Goal: Book appointment/travel/reservation

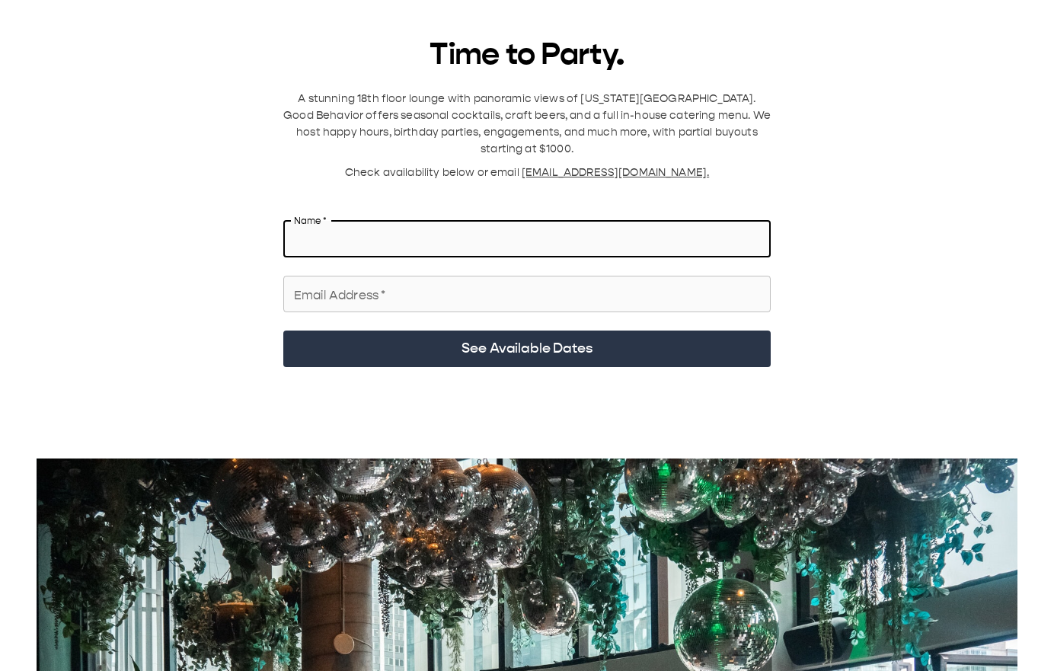
click at [338, 218] on input "Name   *" at bounding box center [527, 239] width 488 height 43
type input "**********"
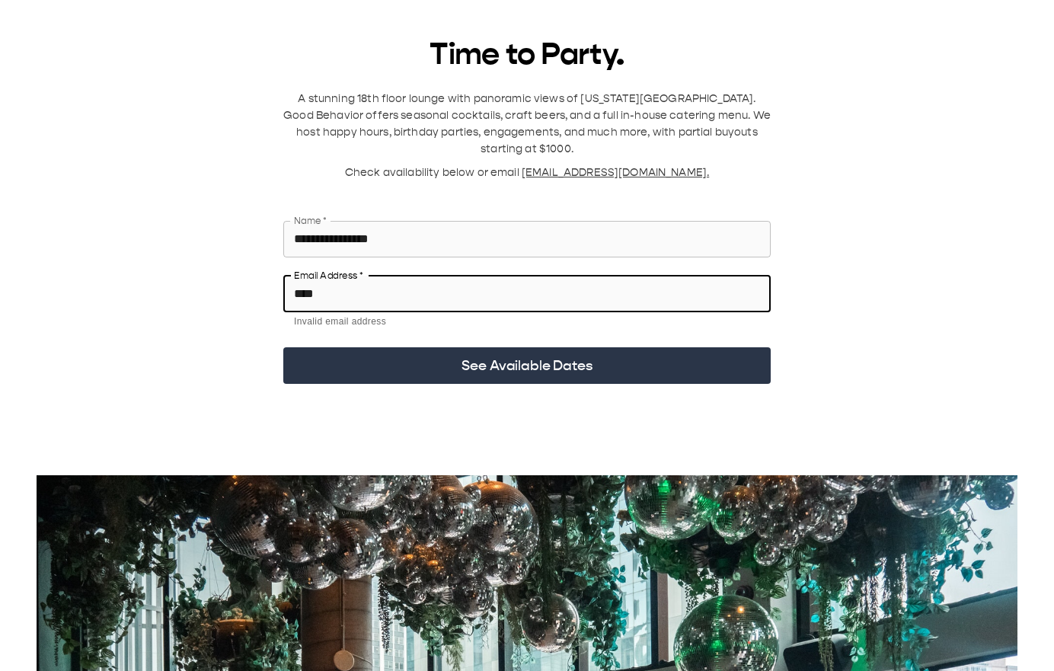
type input "**********"
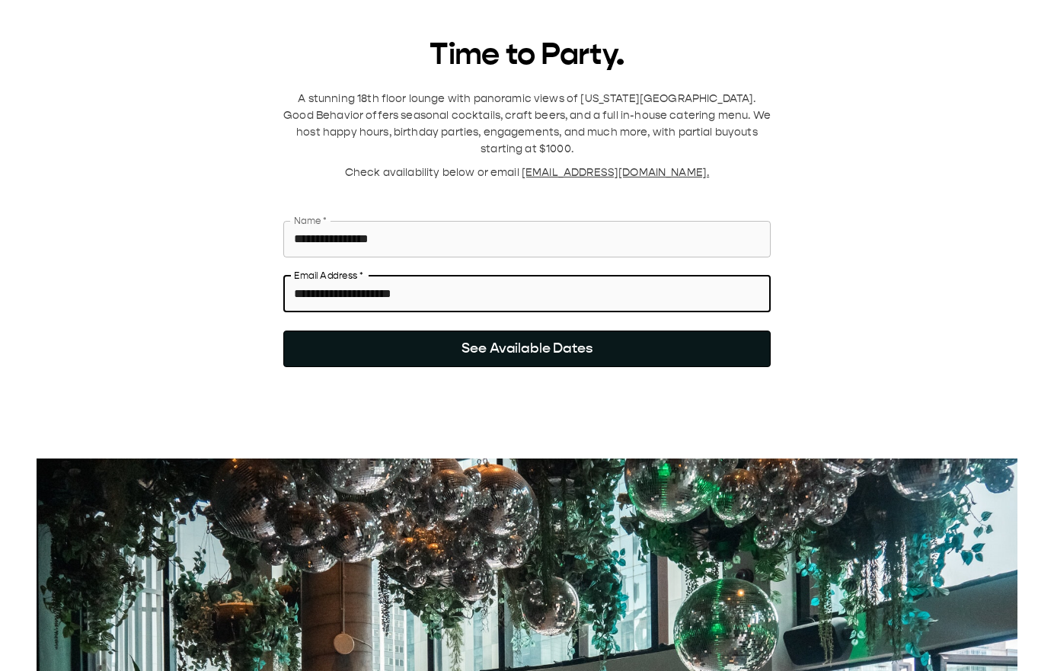
click at [436, 331] on button "See Available Dates" at bounding box center [527, 349] width 488 height 37
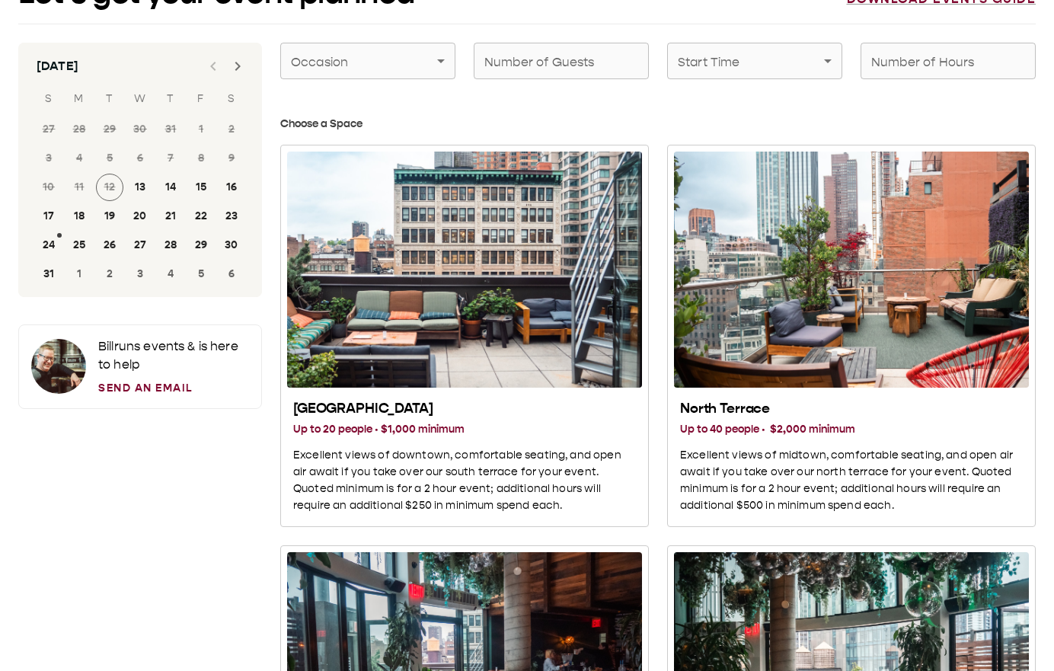
scroll to position [51, 0]
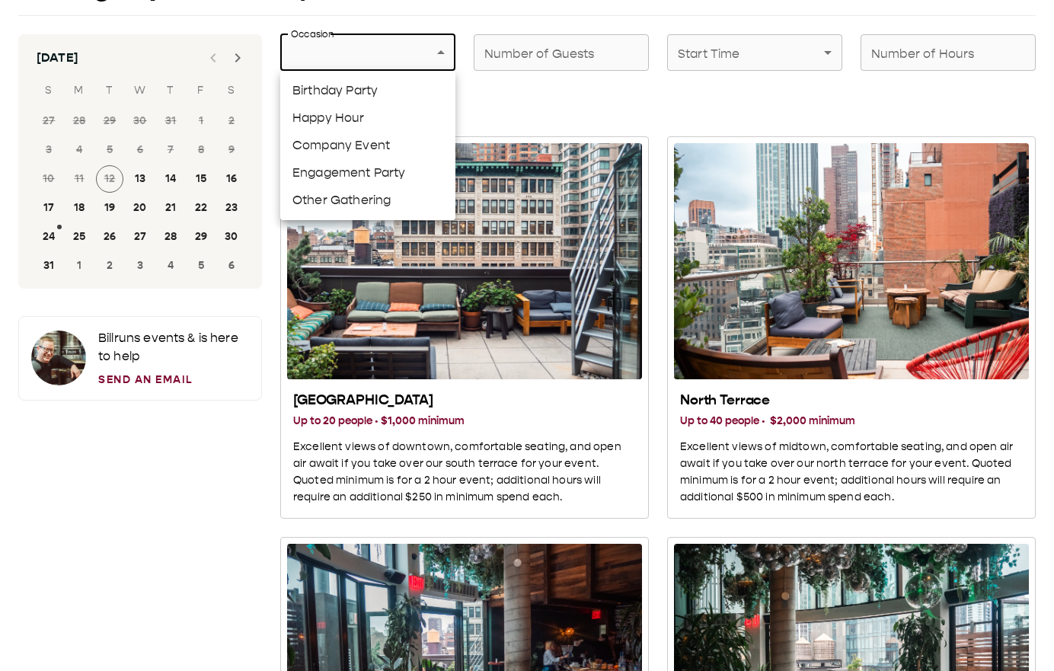
click at [401, 175] on li "Engagement Party" at bounding box center [367, 172] width 175 height 27
type input "**********"
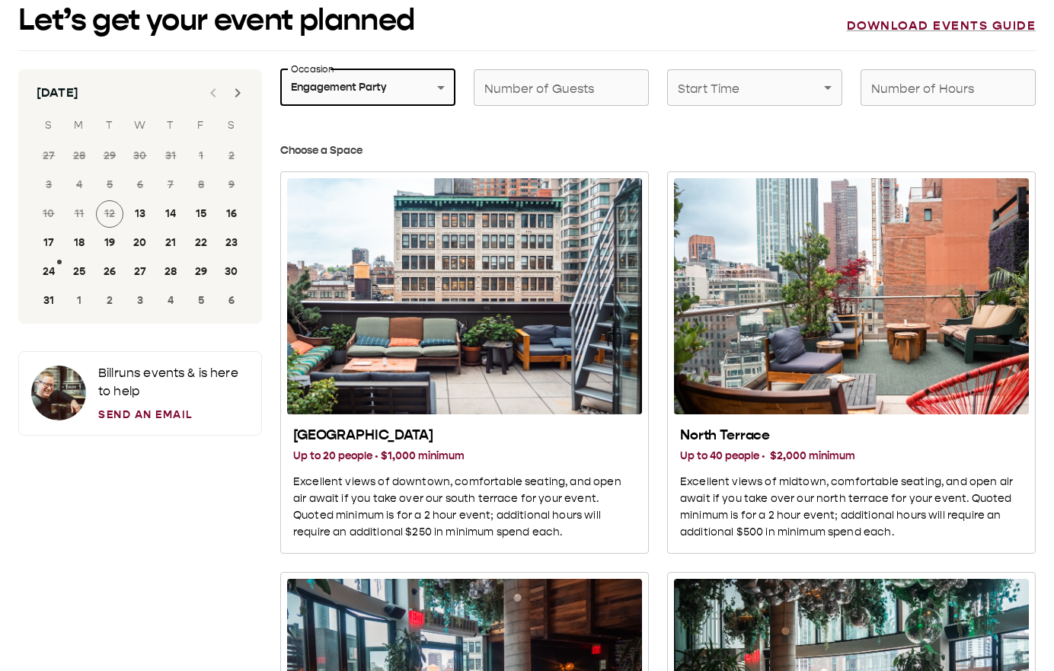
scroll to position [0, 0]
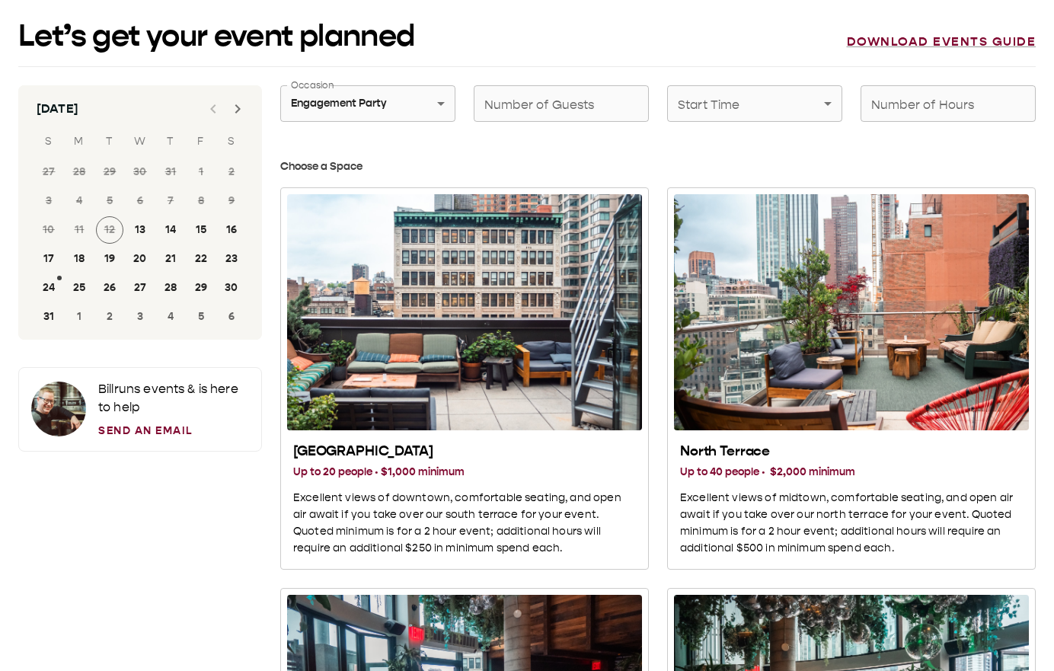
click at [533, 98] on div "Number of Guests Number of Guests" at bounding box center [561, 103] width 175 height 37
type input "**"
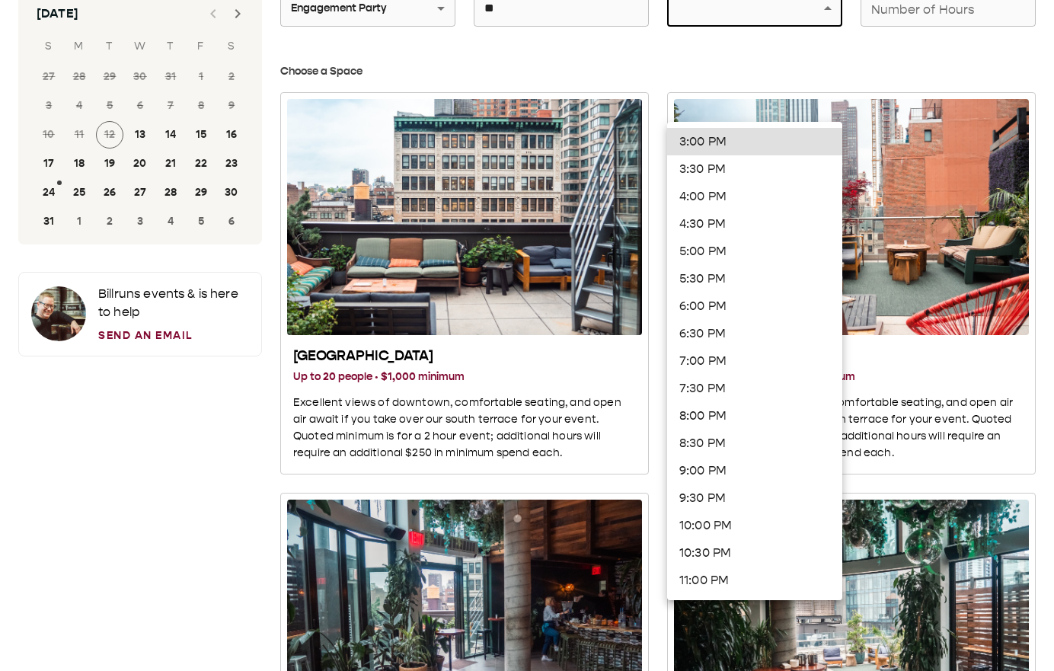
scroll to position [97, 0]
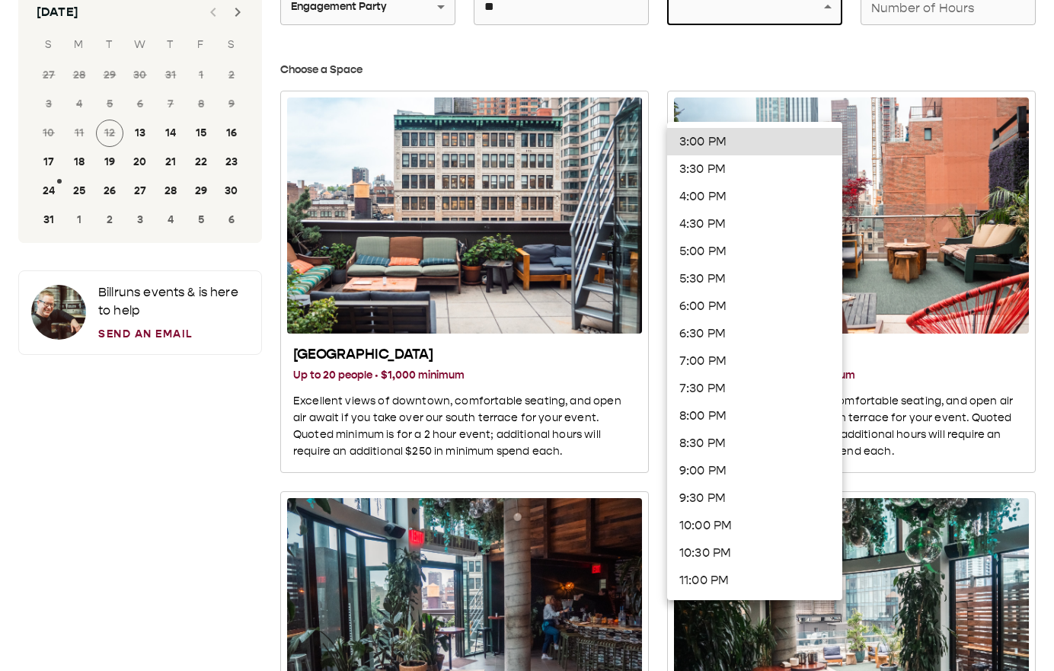
click at [756, 333] on li "6:30 PM" at bounding box center [754, 333] width 175 height 27
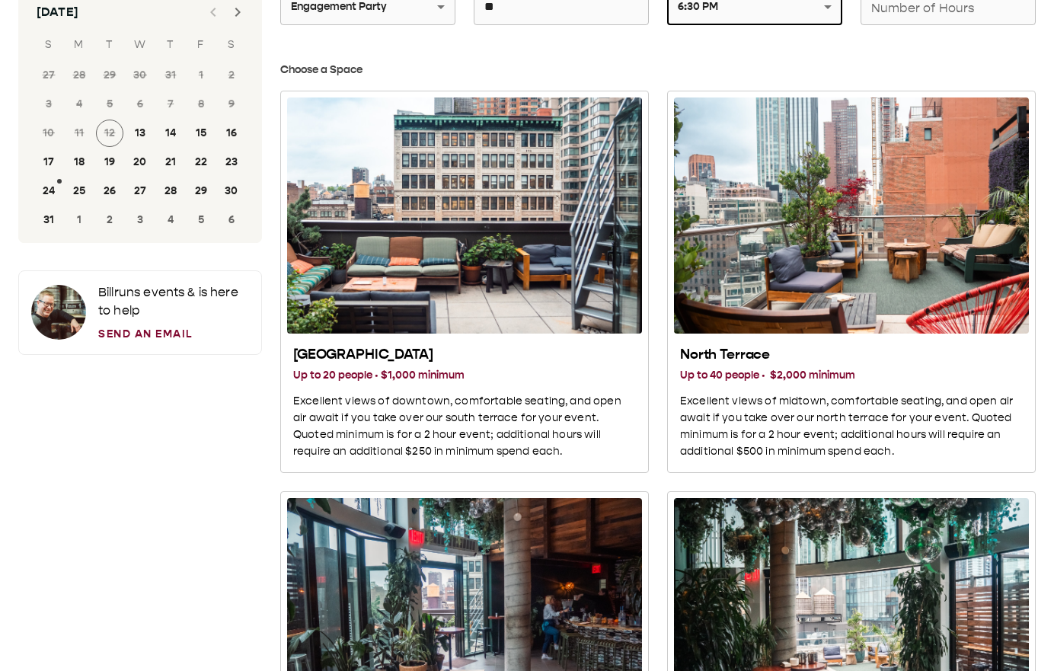
scroll to position [53, 0]
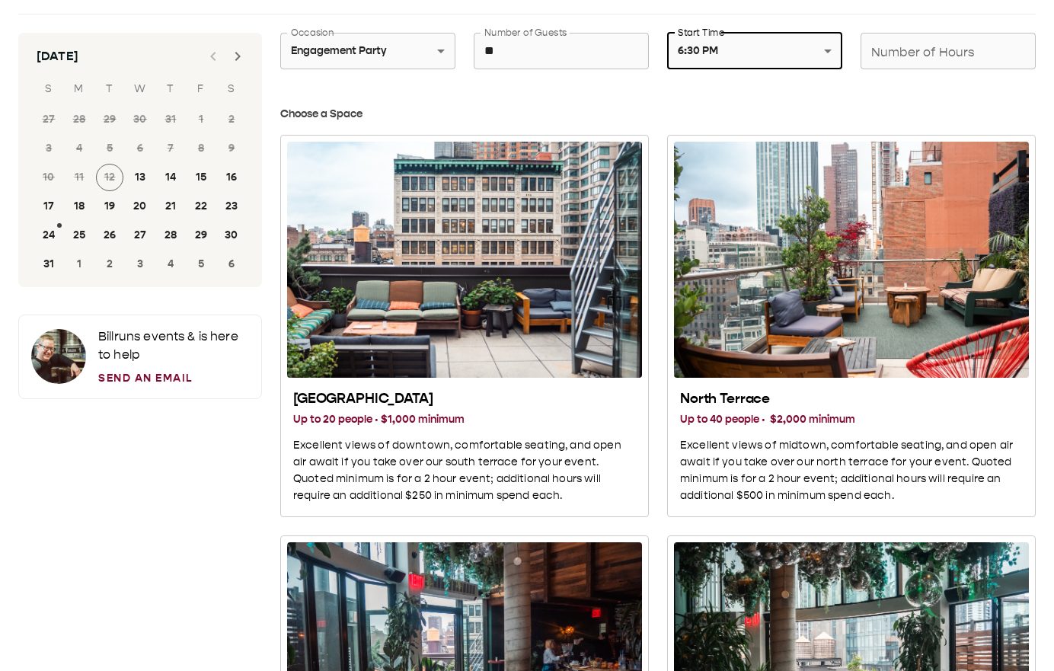
click at [888, 59] on input "Number of Hours" at bounding box center [948, 51] width 175 height 43
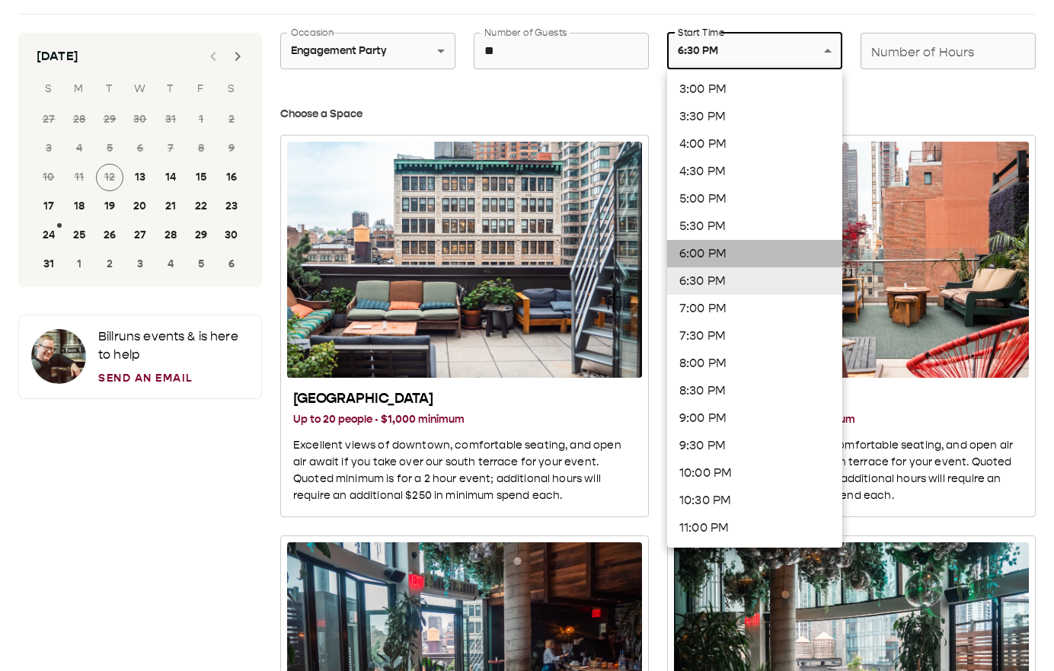
click at [723, 245] on li "6:00 PM" at bounding box center [754, 253] width 175 height 27
type input "*******"
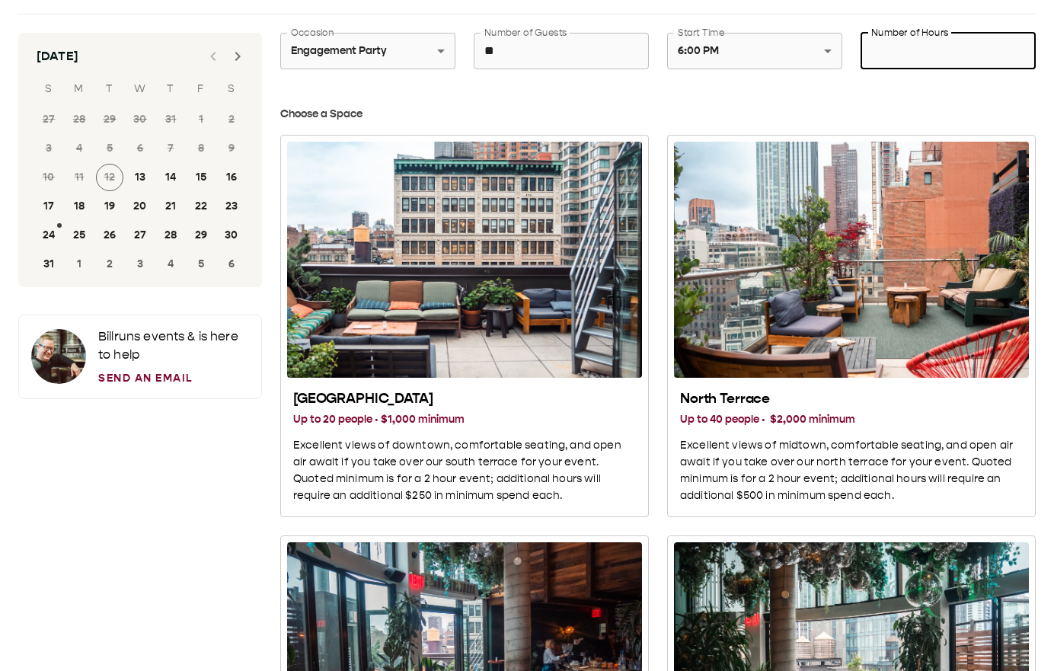
click at [917, 53] on input "Number of Hours" at bounding box center [948, 51] width 175 height 43
type input "*"
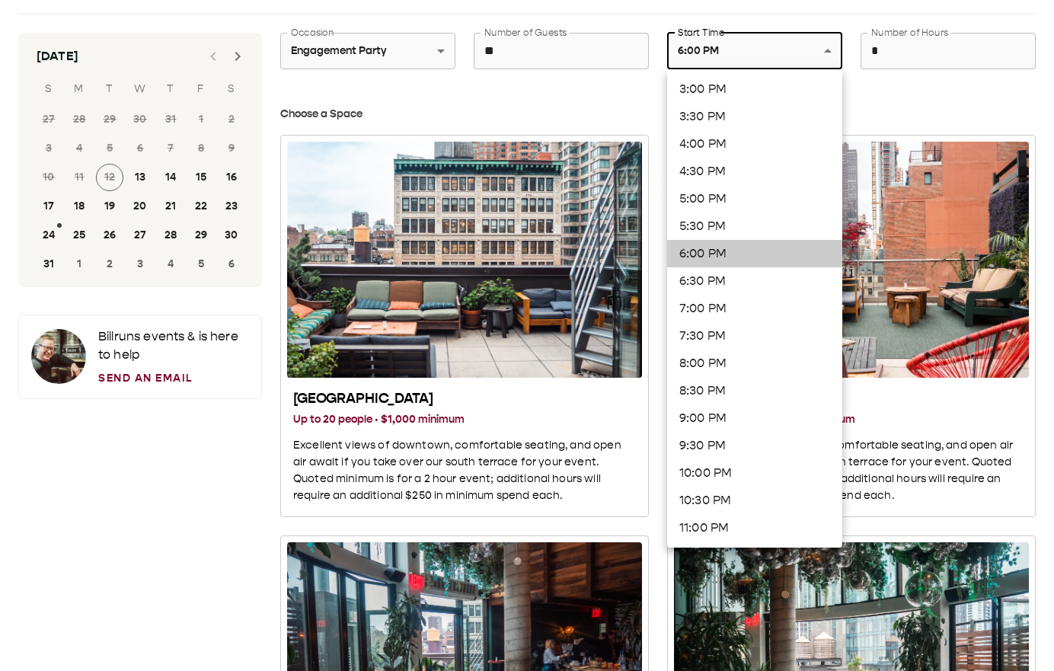
click at [242, 56] on div at bounding box center [527, 335] width 1054 height 671
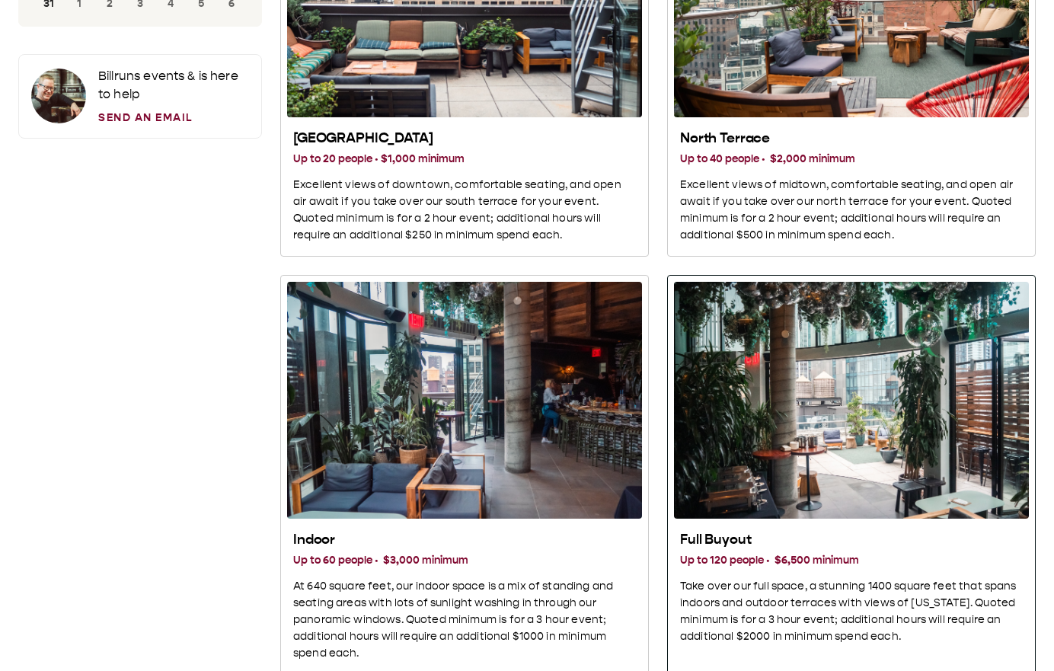
scroll to position [238, 0]
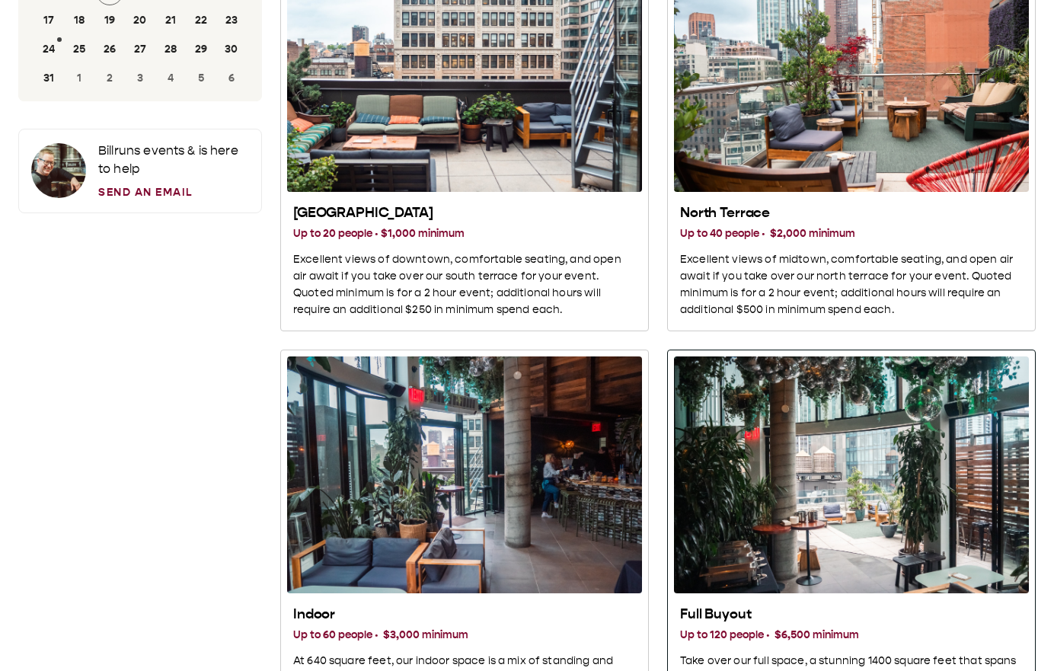
click at [754, 185] on div "North Terrace" at bounding box center [851, 74] width 355 height 237
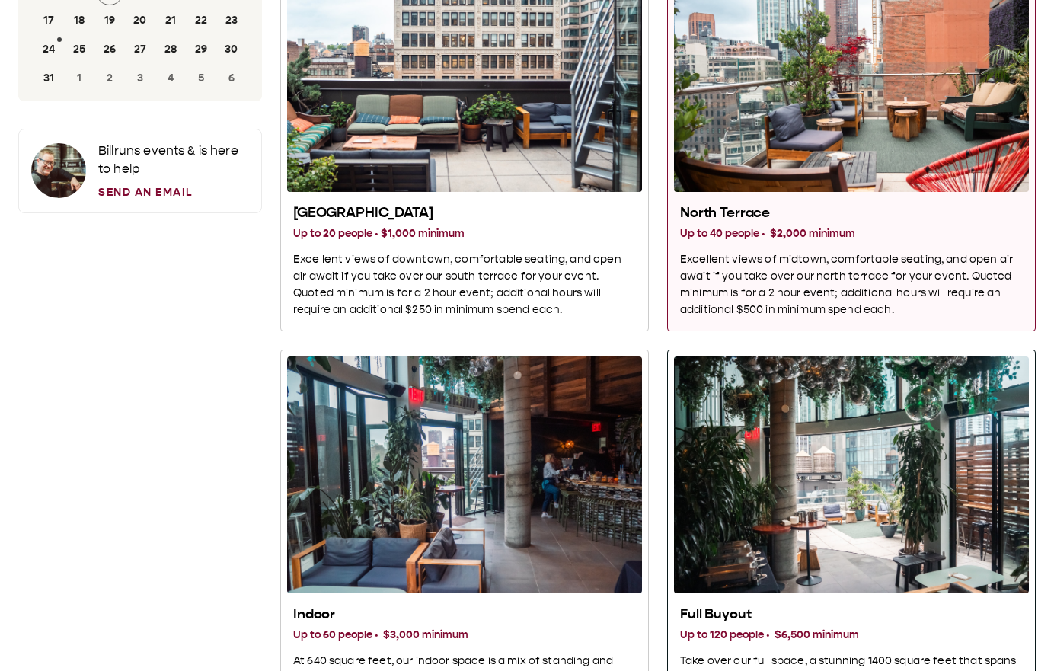
scroll to position [0, 0]
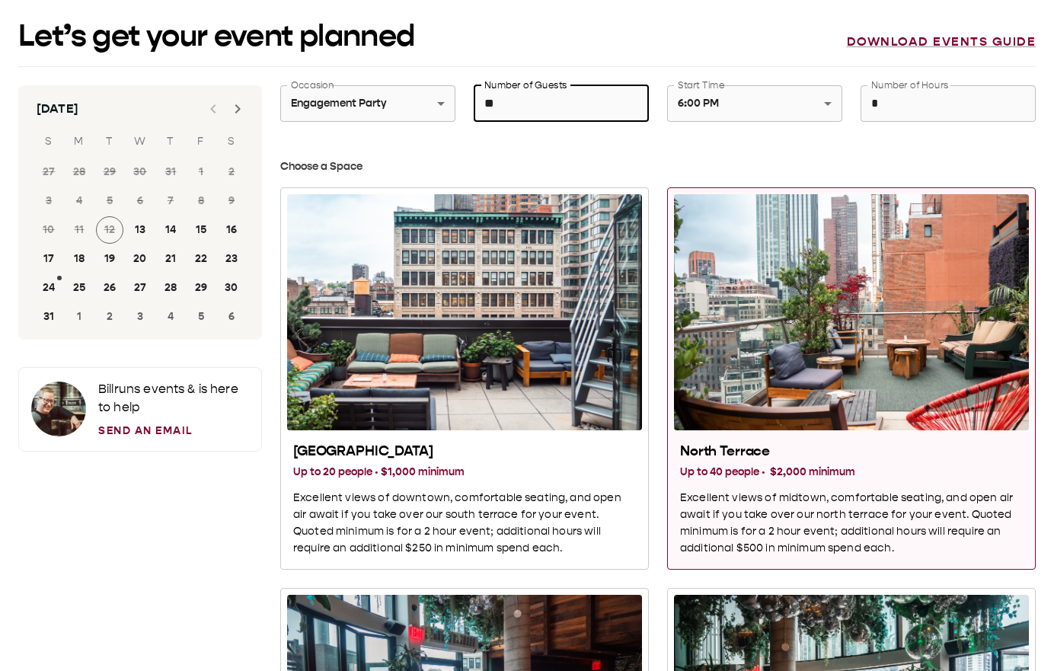
click at [621, 105] on input "**" at bounding box center [561, 103] width 175 height 43
type input "**"
click at [229, 110] on icon "Next month" at bounding box center [238, 109] width 18 height 18
click at [232, 110] on icon "Next month" at bounding box center [238, 109] width 18 height 18
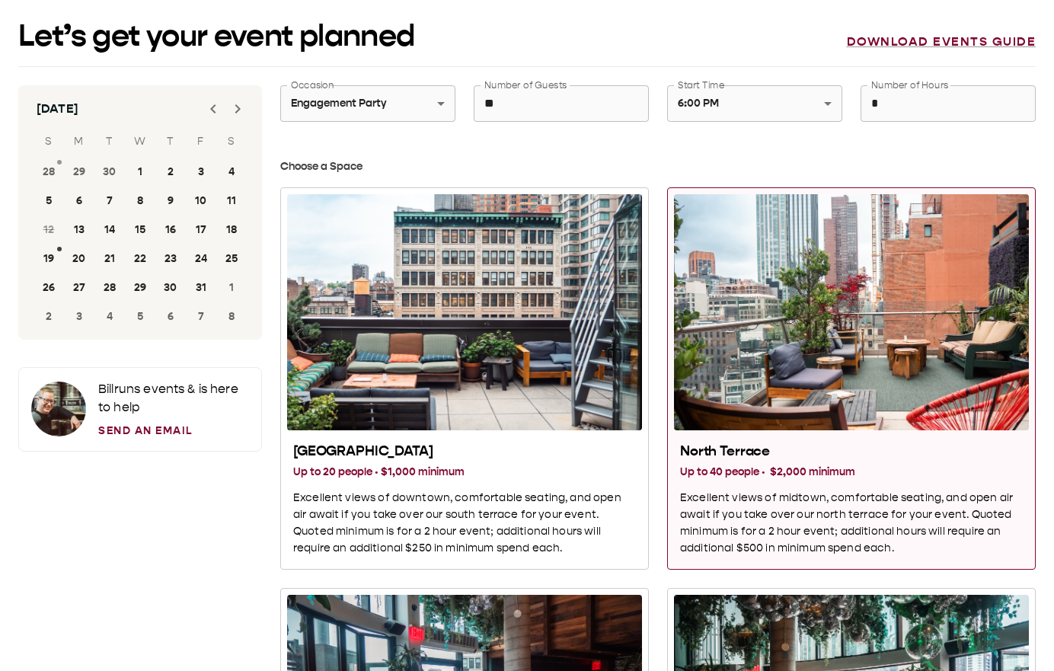
click at [232, 110] on icon "Next month" at bounding box center [238, 109] width 18 height 18
click at [232, 110] on div at bounding box center [225, 109] width 55 height 30
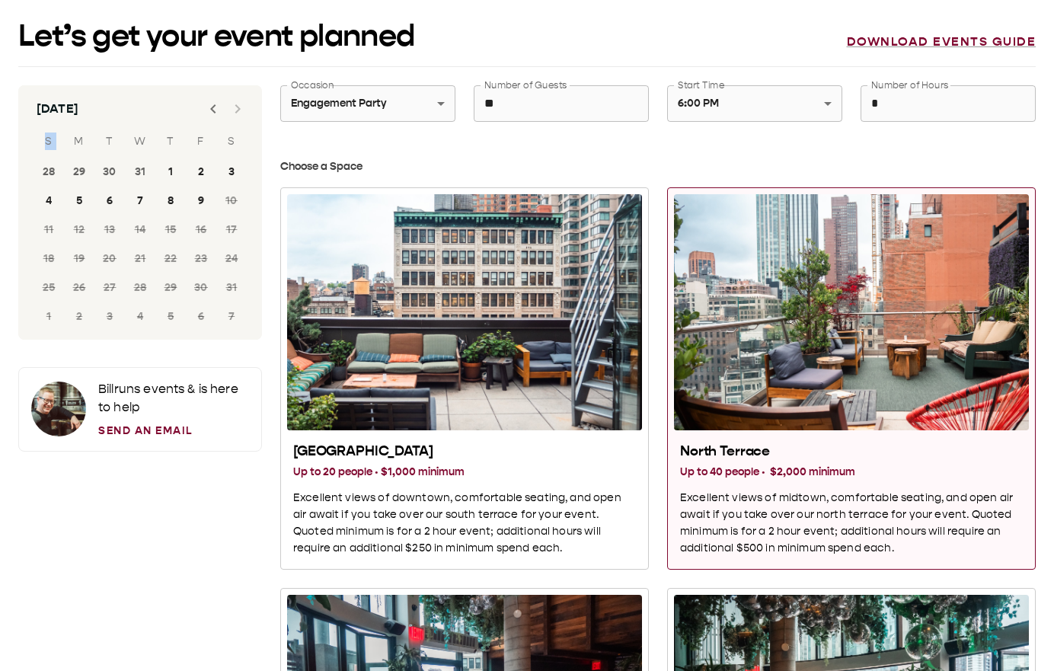
click at [232, 110] on div at bounding box center [225, 109] width 55 height 30
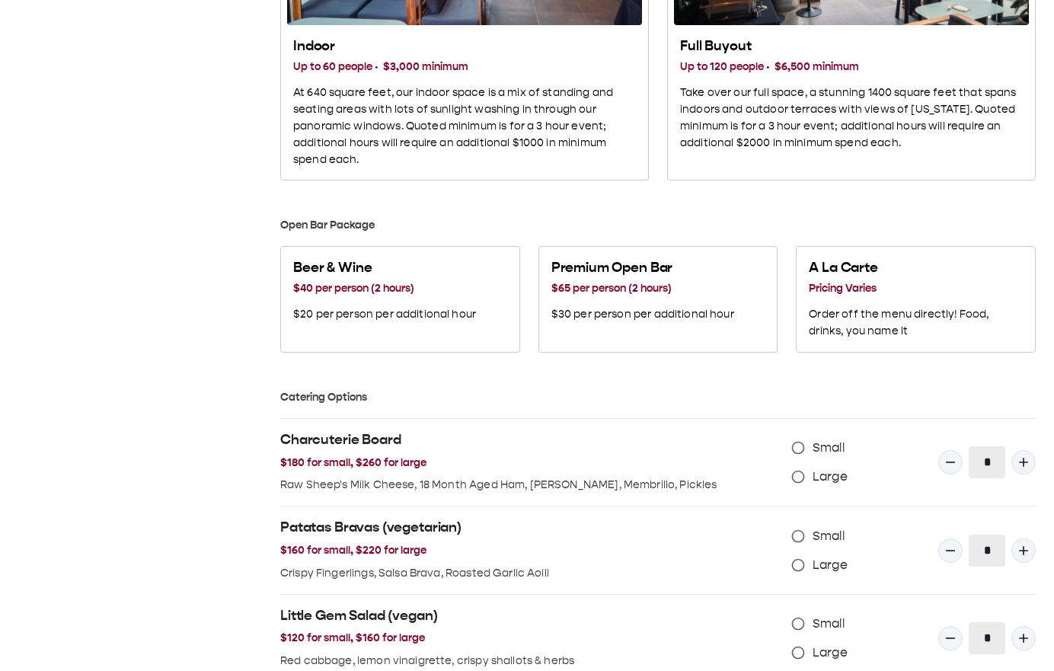
scroll to position [812, 0]
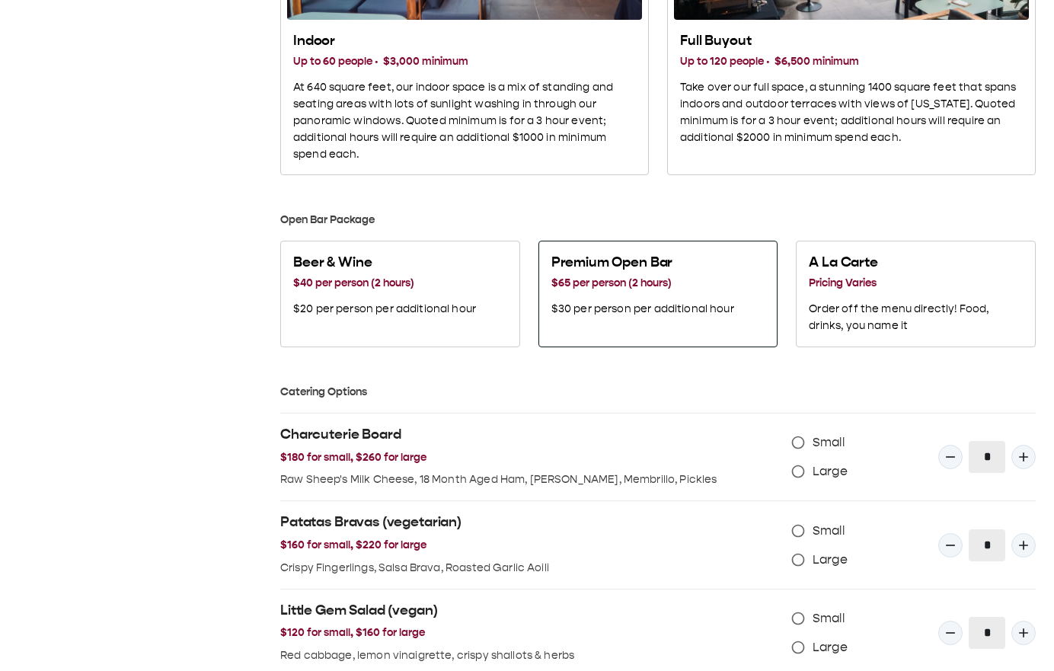
click at [653, 254] on h2 "Premium Open Bar" at bounding box center [643, 263] width 183 height 18
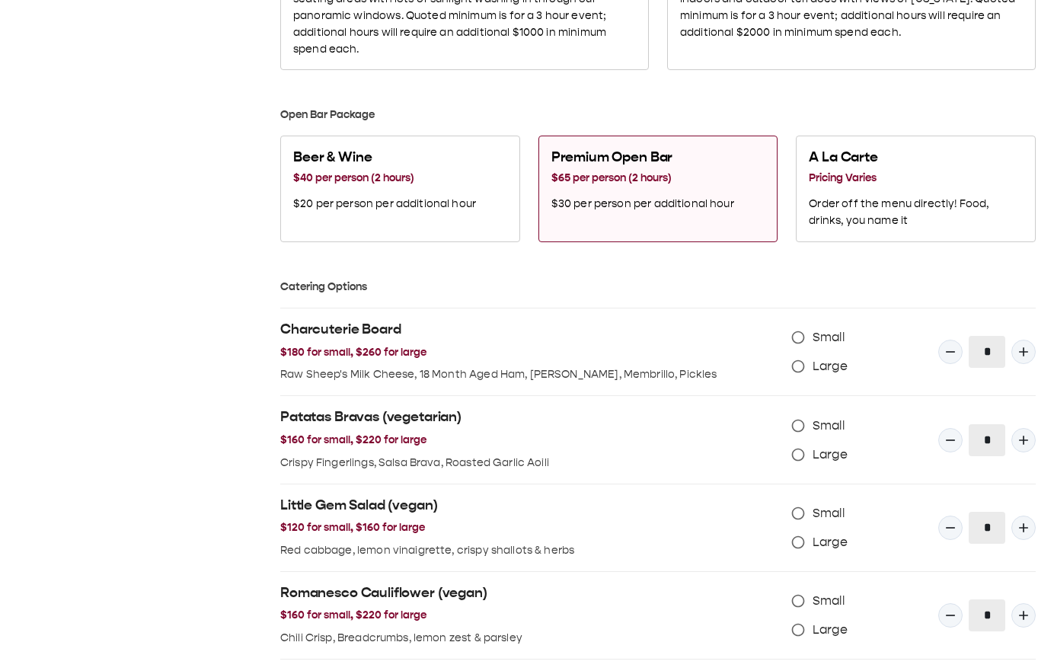
scroll to position [944, 0]
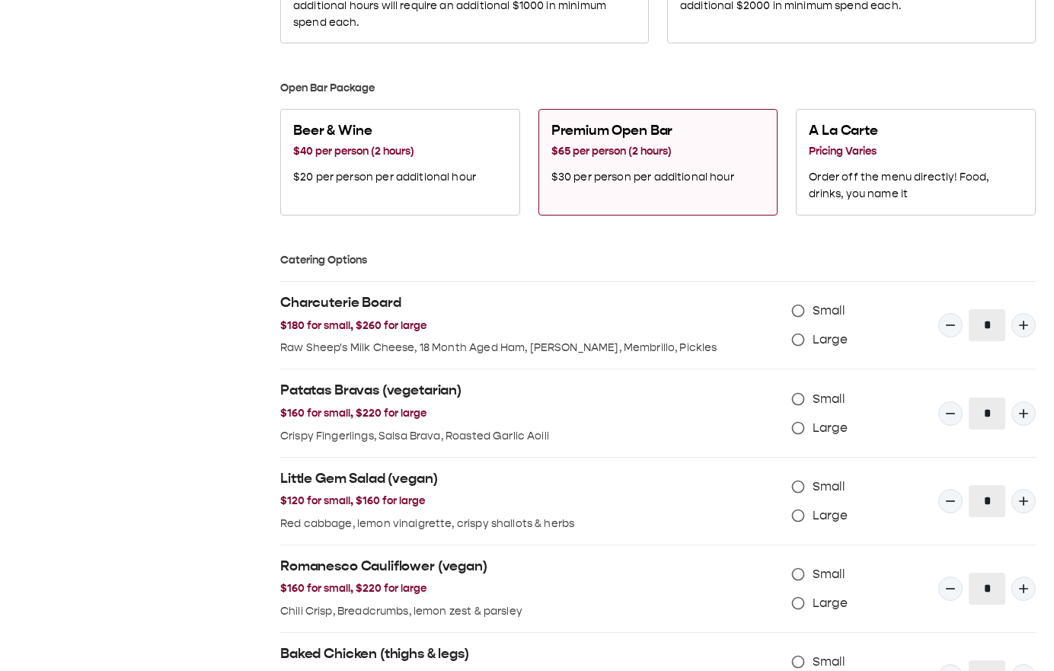
click at [815, 342] on span "Large" at bounding box center [830, 340] width 35 height 18
click at [1028, 328] on icon "Quantity Input" at bounding box center [1023, 325] width 15 height 15
type input "*"
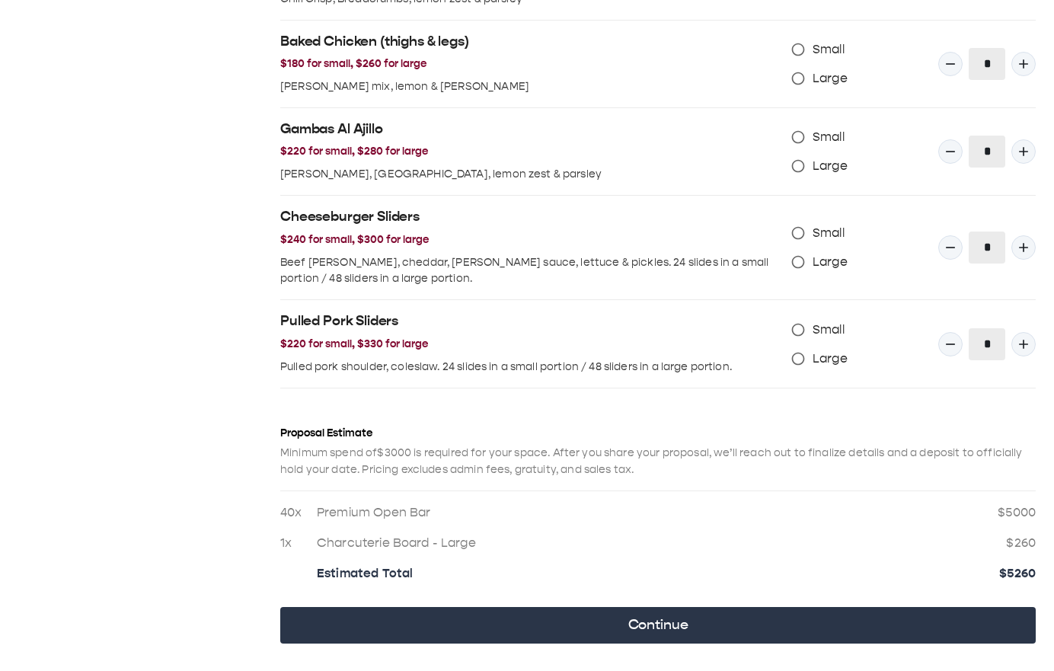
scroll to position [1609, 0]
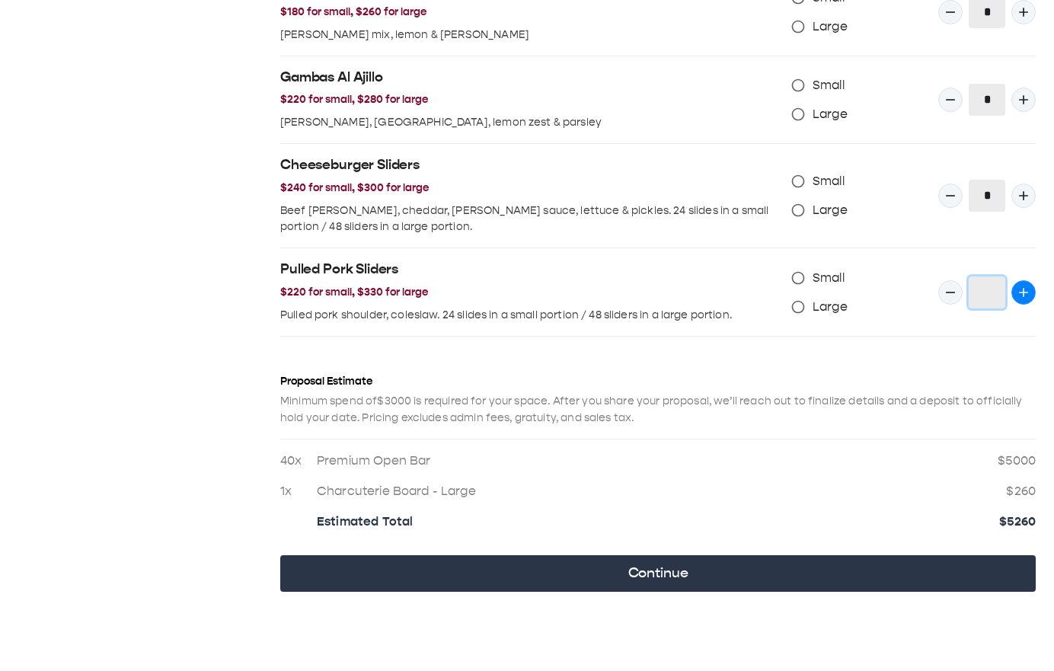
click at [1026, 287] on icon "Quantity Input" at bounding box center [1023, 292] width 15 height 15
type input "*"
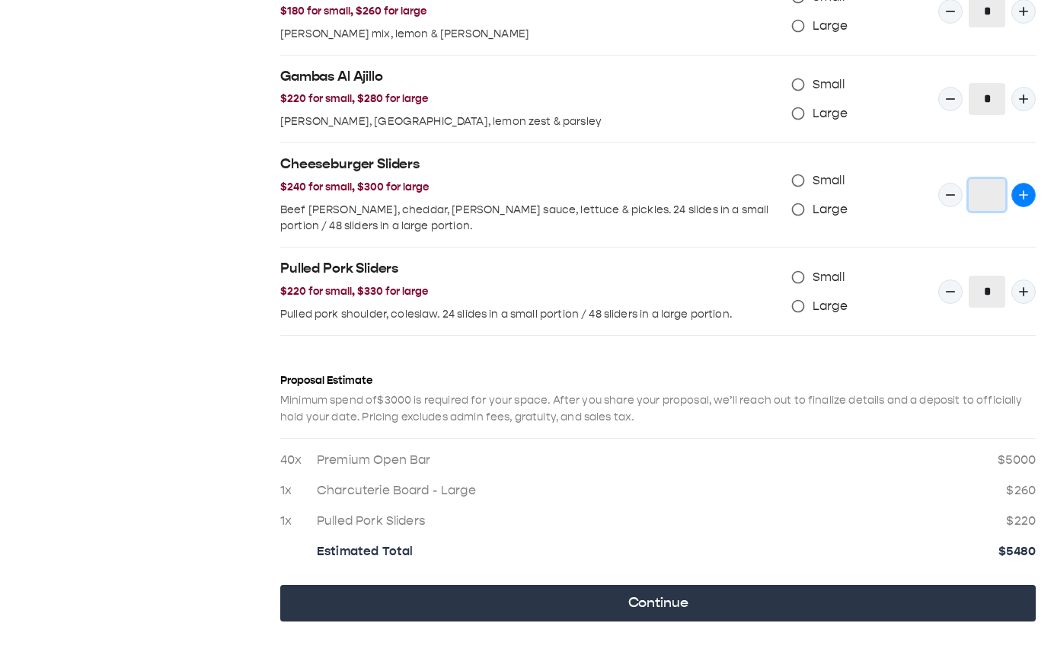
click at [1027, 203] on icon "Quantity Input" at bounding box center [1023, 194] width 15 height 15
type input "*"
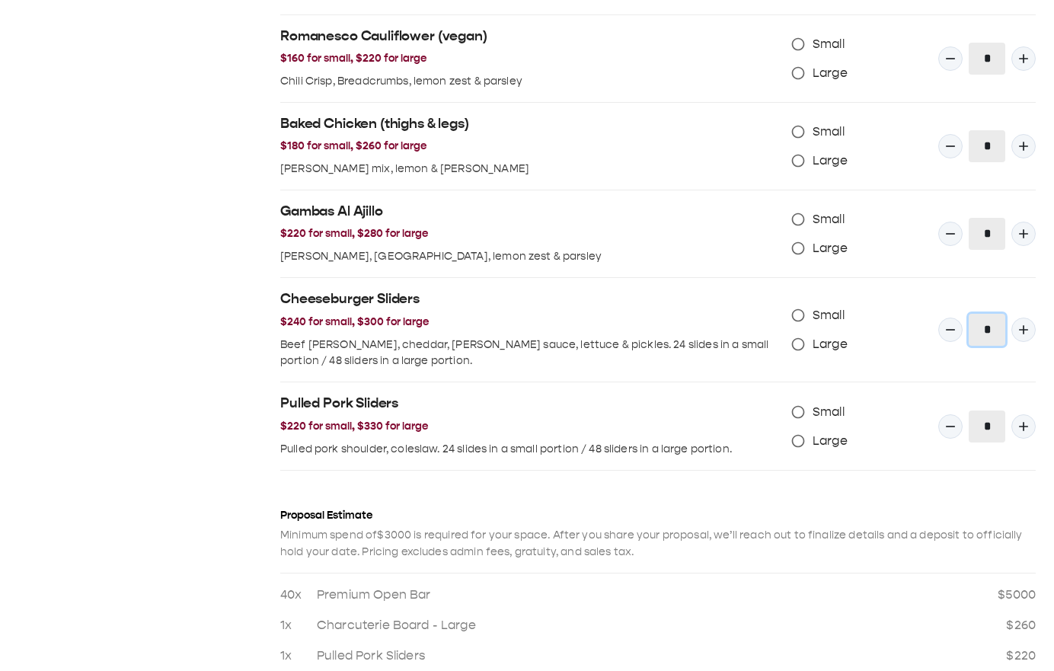
scroll to position [1473, 0]
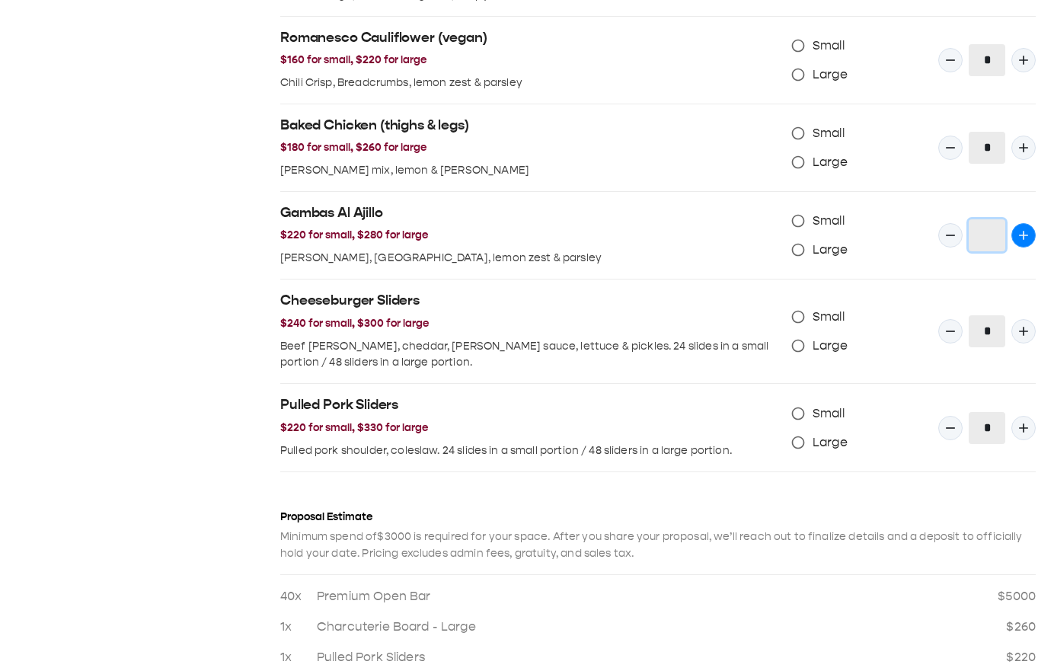
click at [1032, 237] on button "Quantity Input" at bounding box center [1024, 235] width 24 height 24
type input "*"
click at [1026, 144] on icon "Quantity Input" at bounding box center [1023, 147] width 15 height 15
type input "*"
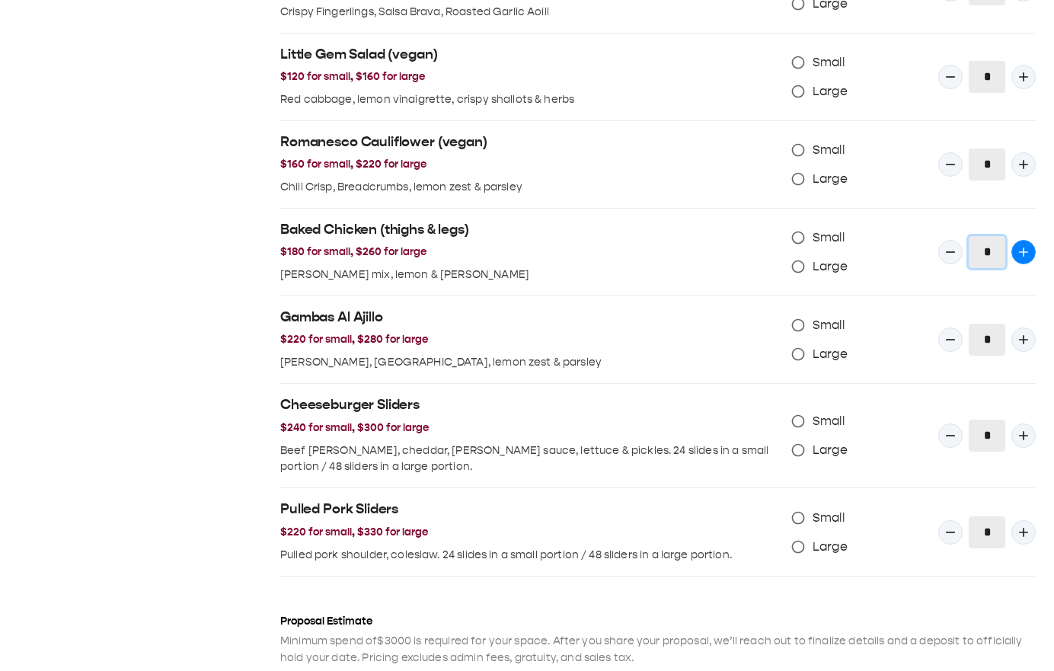
scroll to position [1345, 0]
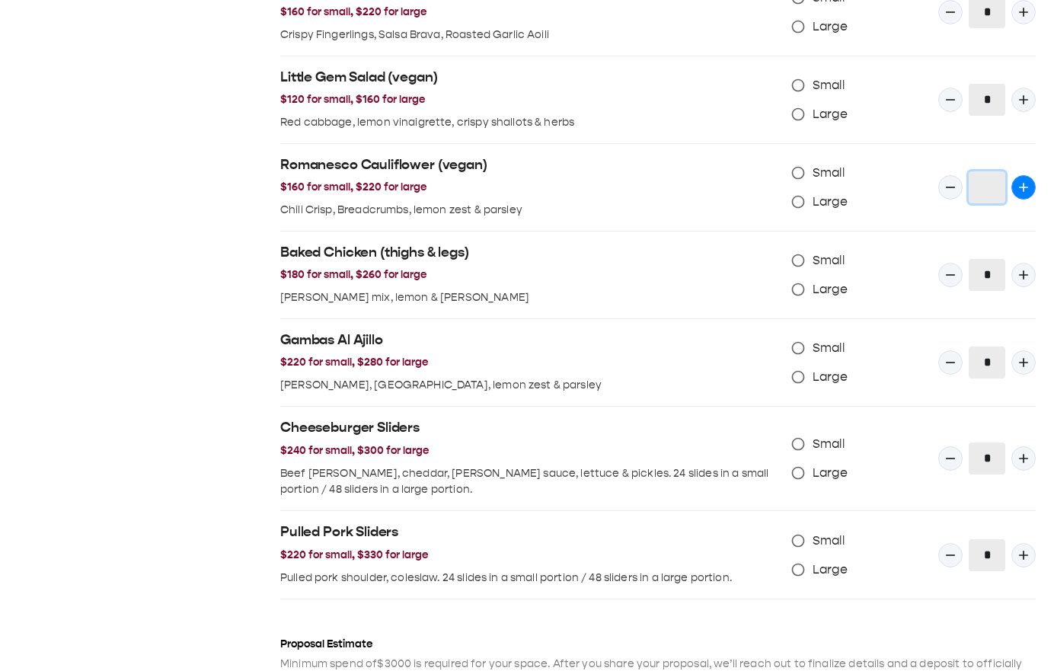
click at [1022, 190] on icon "Quantity Input" at bounding box center [1023, 187] width 15 height 15
type input "*"
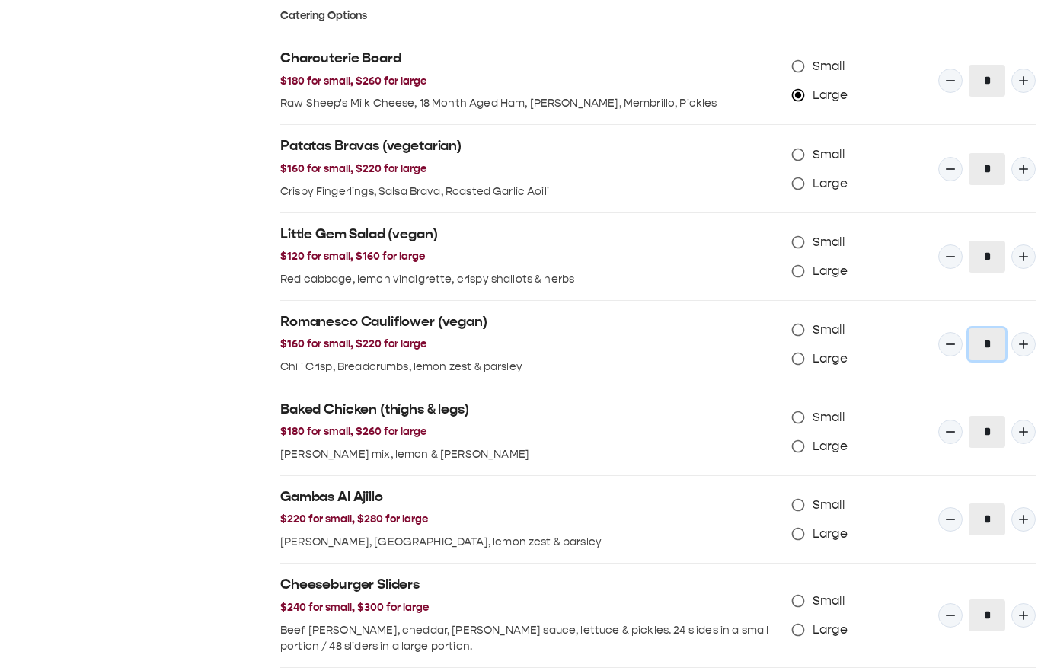
scroll to position [1181, 0]
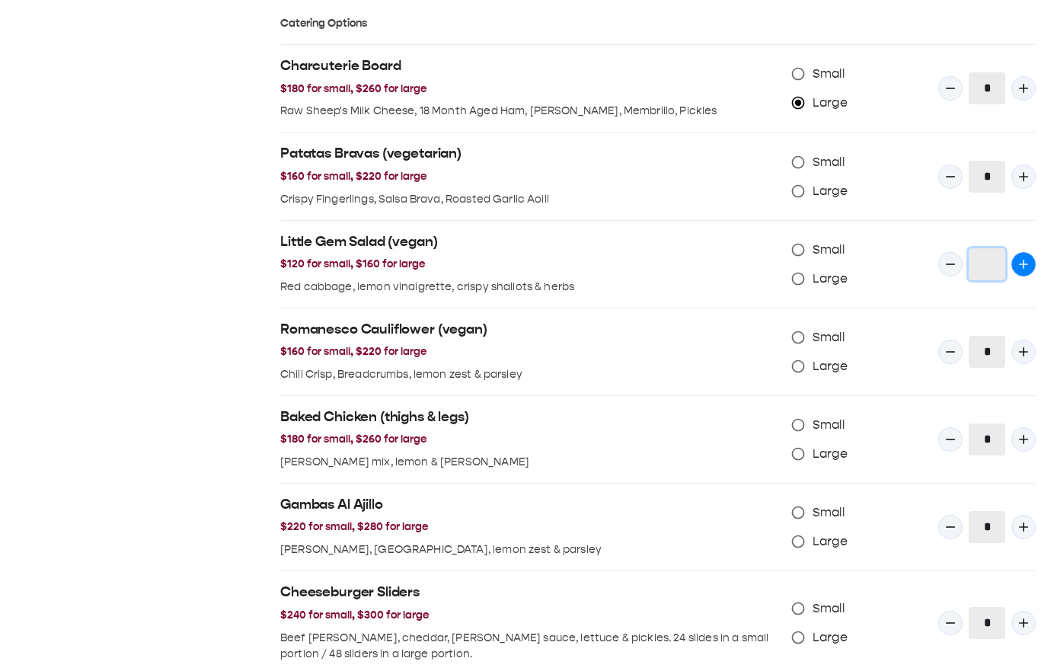
click at [1025, 268] on icon "Quantity Input" at bounding box center [1023, 264] width 15 height 15
type input "*"
click at [1022, 175] on icon "Quantity Input" at bounding box center [1023, 176] width 15 height 15
type input "*"
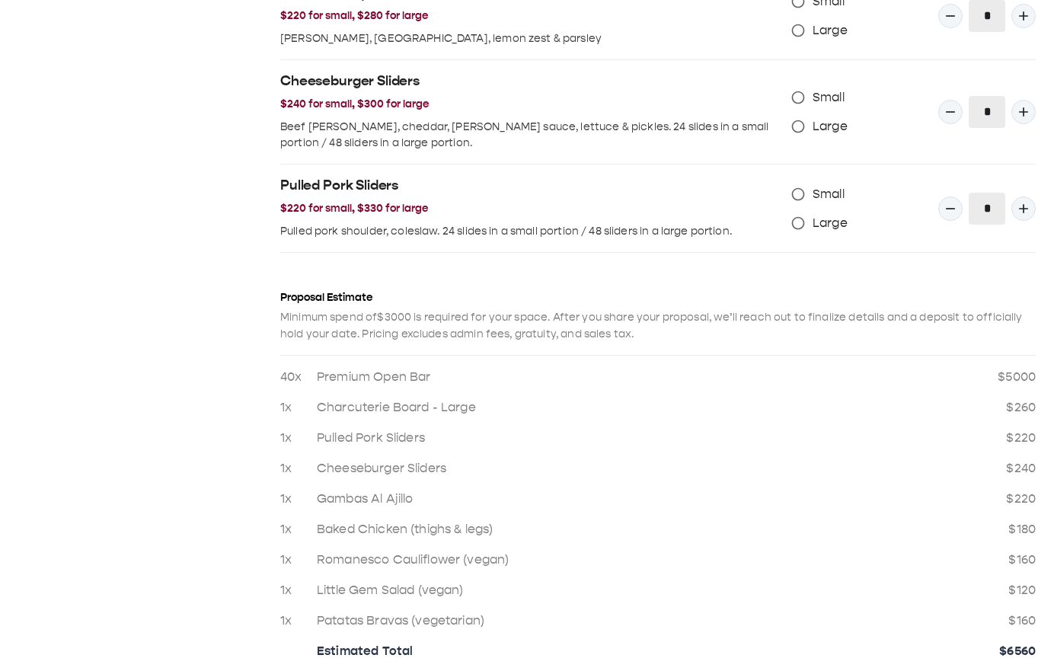
scroll to position [1822, 0]
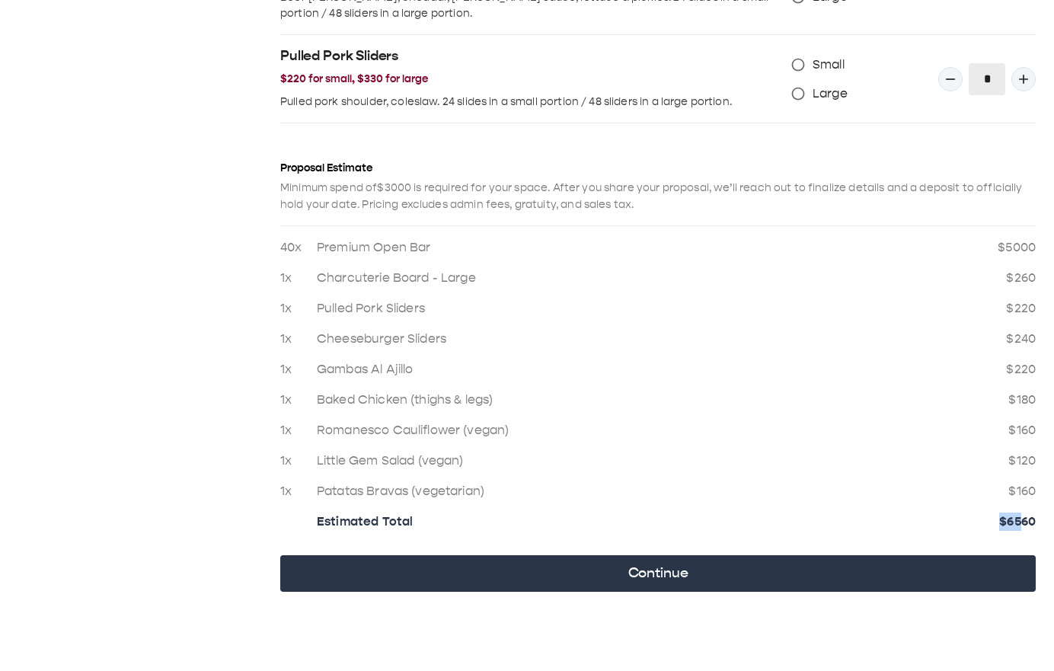
drag, startPoint x: 990, startPoint y: 519, endPoint x: 1022, endPoint y: 520, distance: 32.8
click at [1022, 520] on div "Estimated Total $ 6560" at bounding box center [658, 522] width 756 height 18
click at [1022, 520] on p "$ 6560" at bounding box center [1018, 522] width 37 height 18
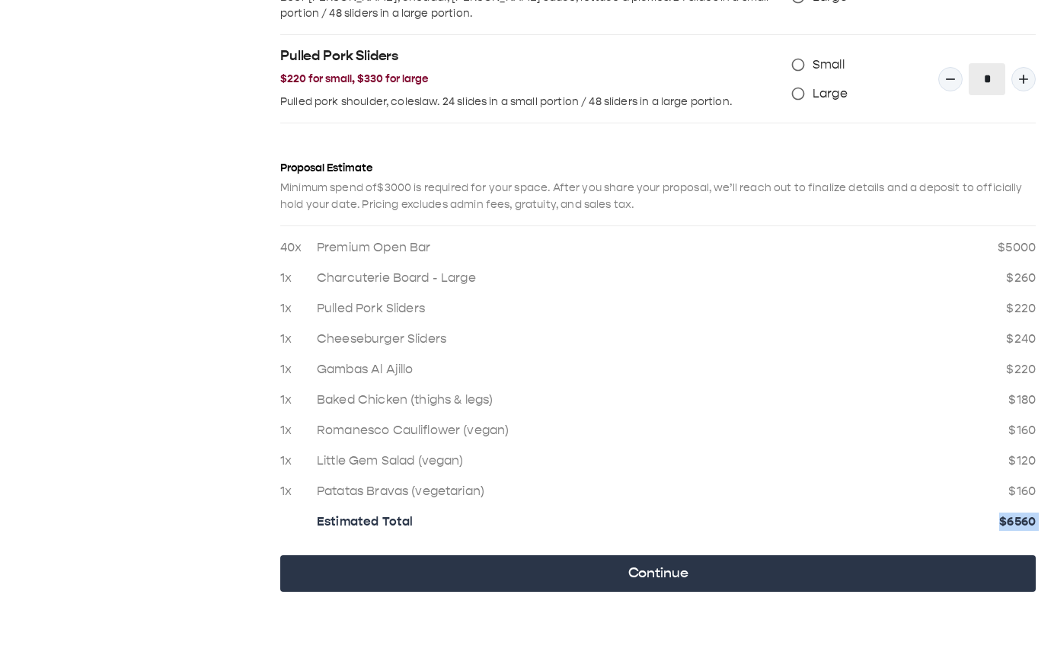
click at [1022, 520] on p "$ 6560" at bounding box center [1018, 522] width 37 height 18
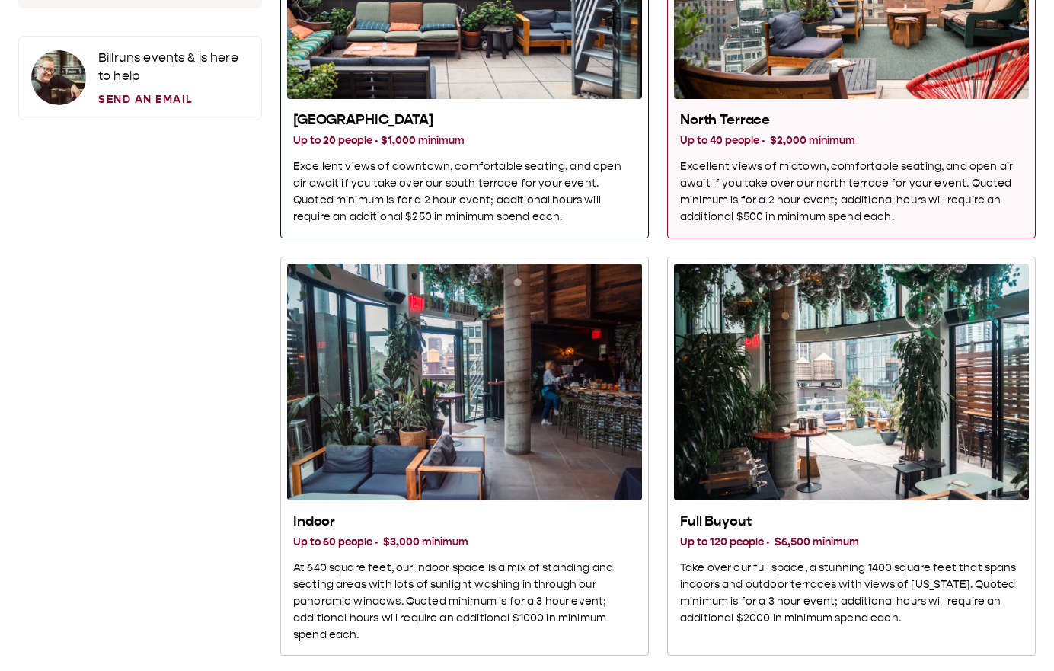
scroll to position [590, 0]
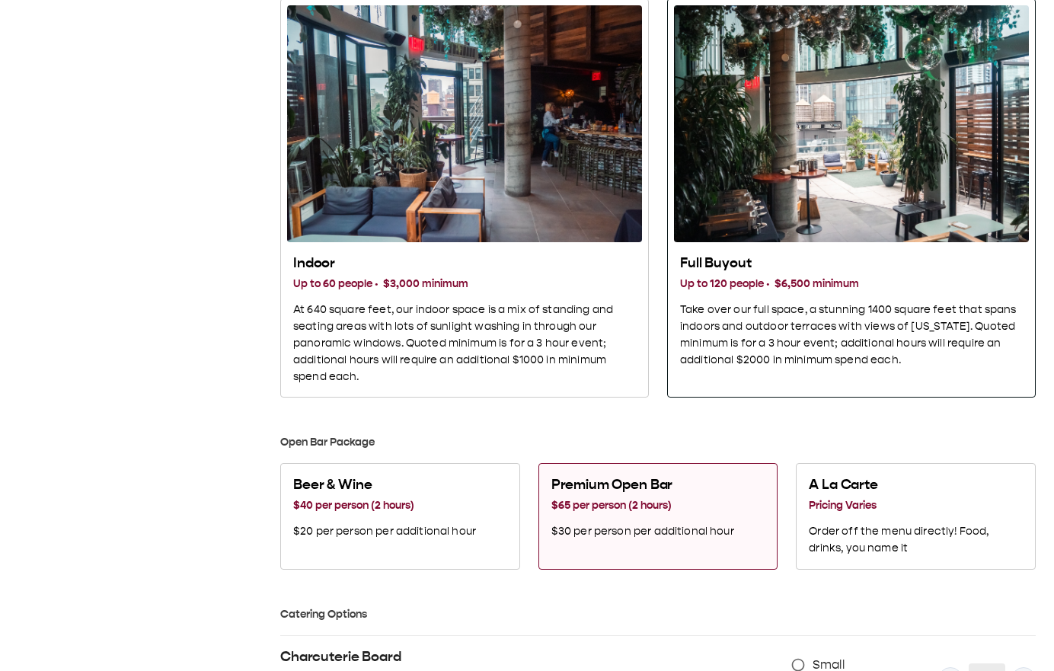
click at [777, 245] on div "Full Buyout Up to 120 people · $6,500 minimum Take over our full space, a stunn…" at bounding box center [851, 189] width 355 height 369
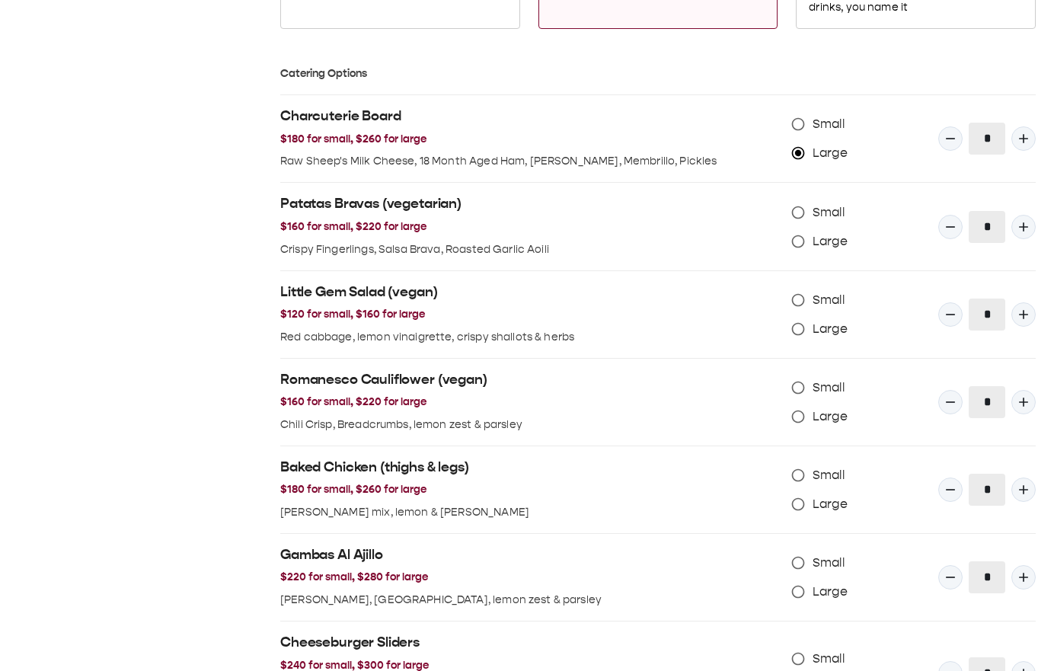
scroll to position [1132, 0]
click at [814, 338] on label "Large" at bounding box center [816, 327] width 64 height 29
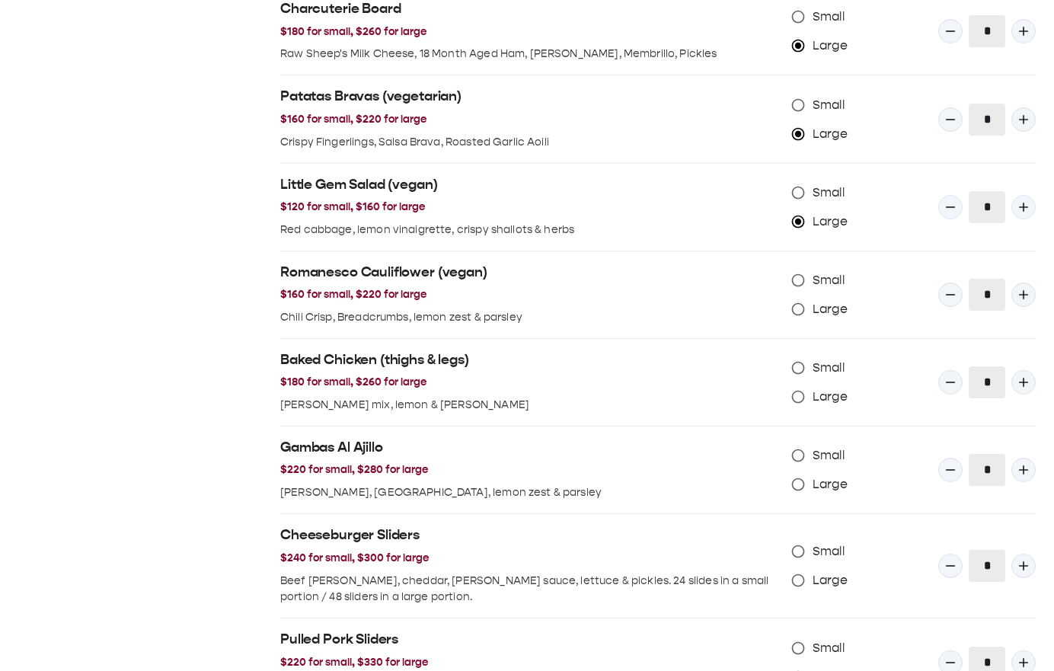
scroll to position [1243, 0]
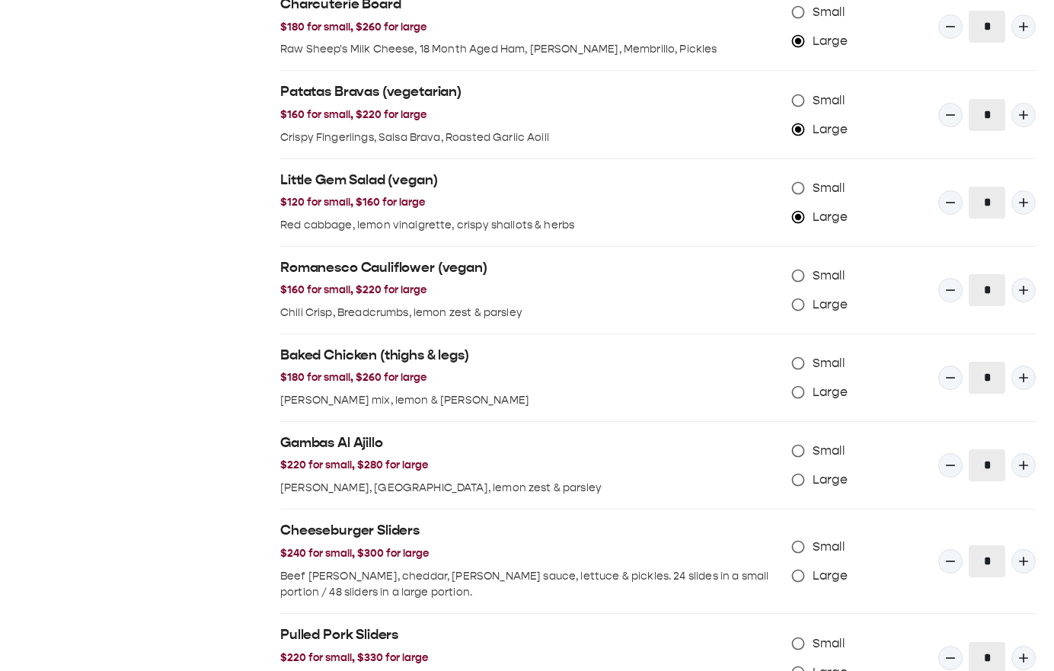
click at [821, 302] on span "Large" at bounding box center [830, 305] width 35 height 18
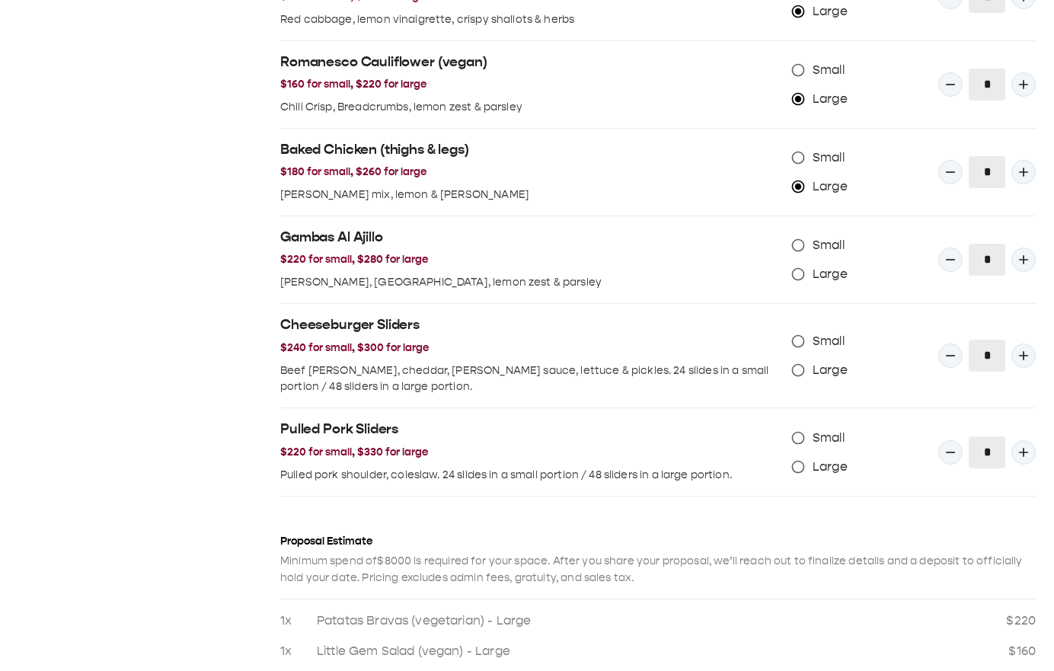
scroll to position [1449, 0]
click at [816, 280] on span "Large" at bounding box center [830, 273] width 35 height 18
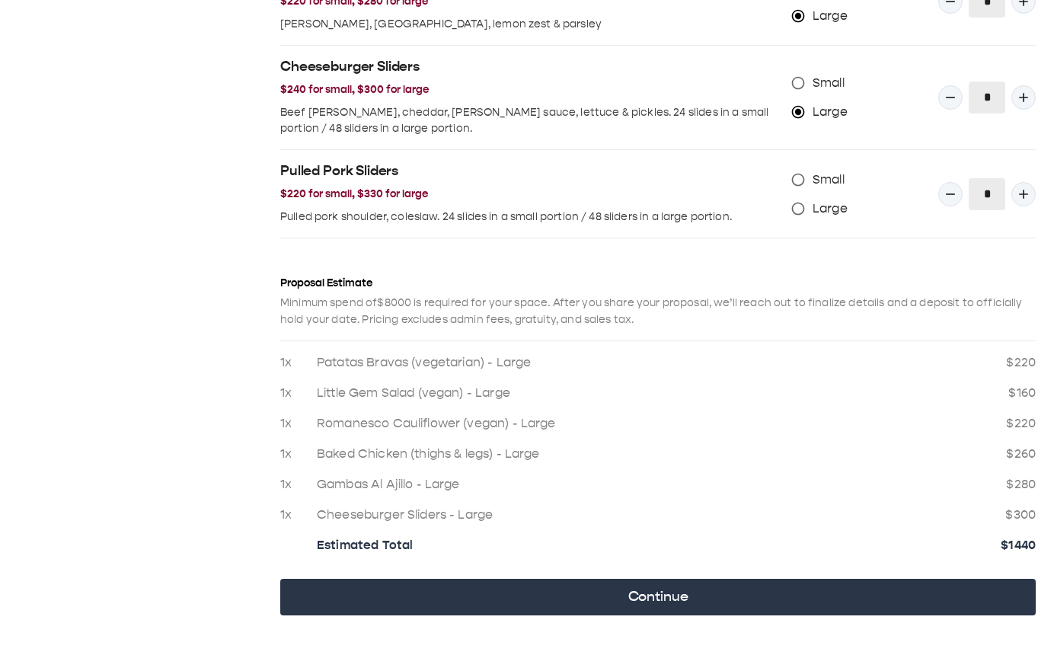
click at [827, 212] on span "Large" at bounding box center [830, 209] width 35 height 18
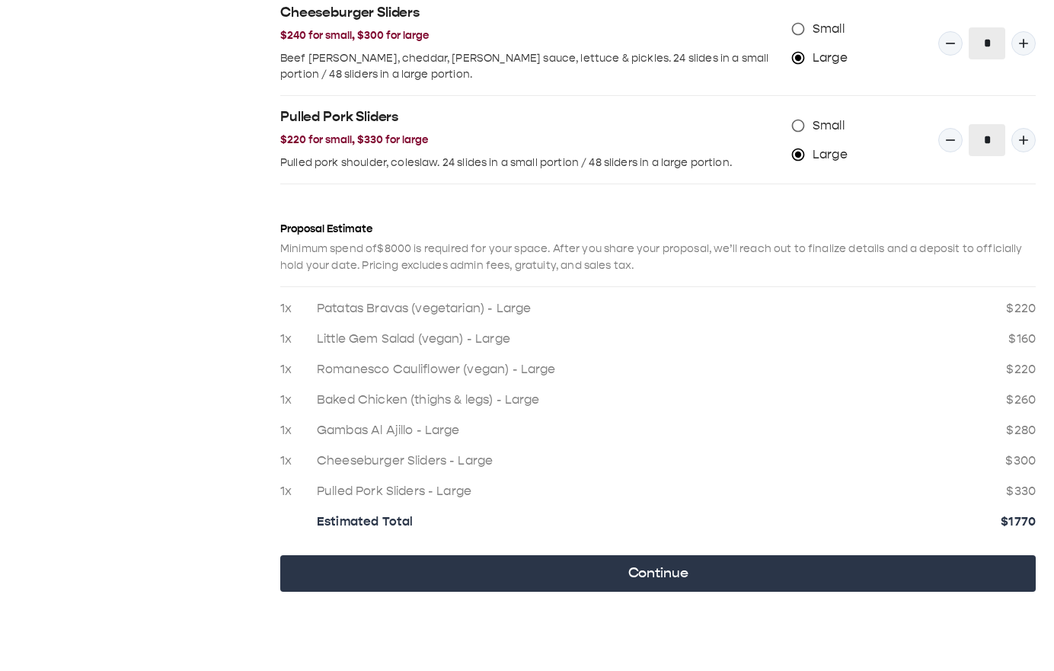
scroll to position [833, 0]
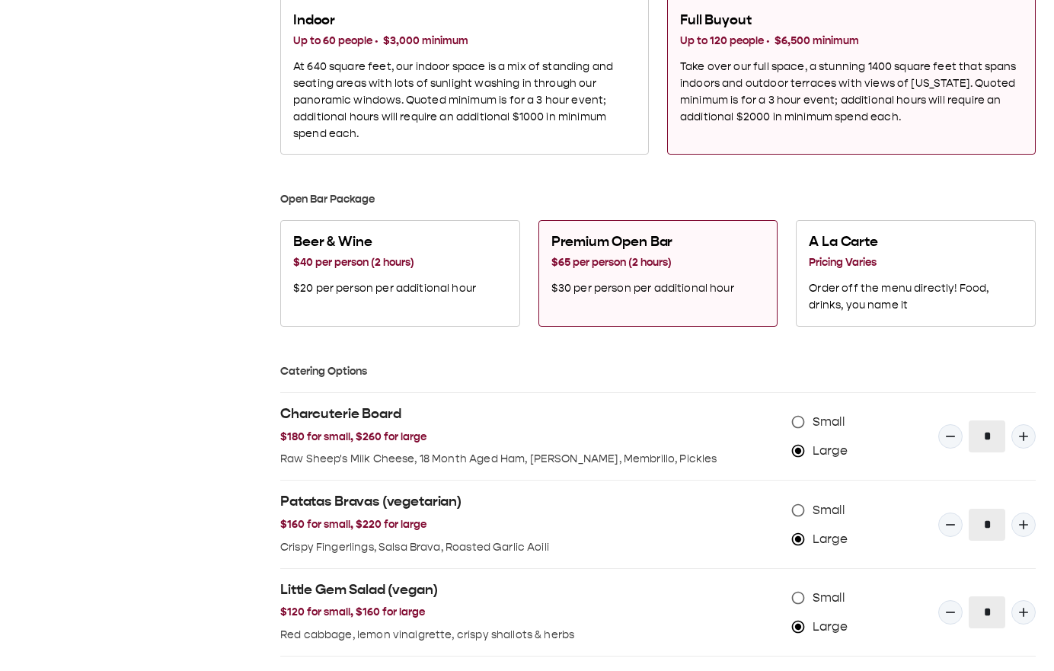
click at [670, 225] on button "Premium Open Bar $65 per person (2 hours) $30 per person per additional hour" at bounding box center [659, 273] width 240 height 107
click at [493, 277] on button "Beer & Wine $40 per person (2 hours) $20 per person per additional hour" at bounding box center [400, 273] width 240 height 107
click at [651, 283] on p "$30 per person per additional hour" at bounding box center [643, 288] width 183 height 17
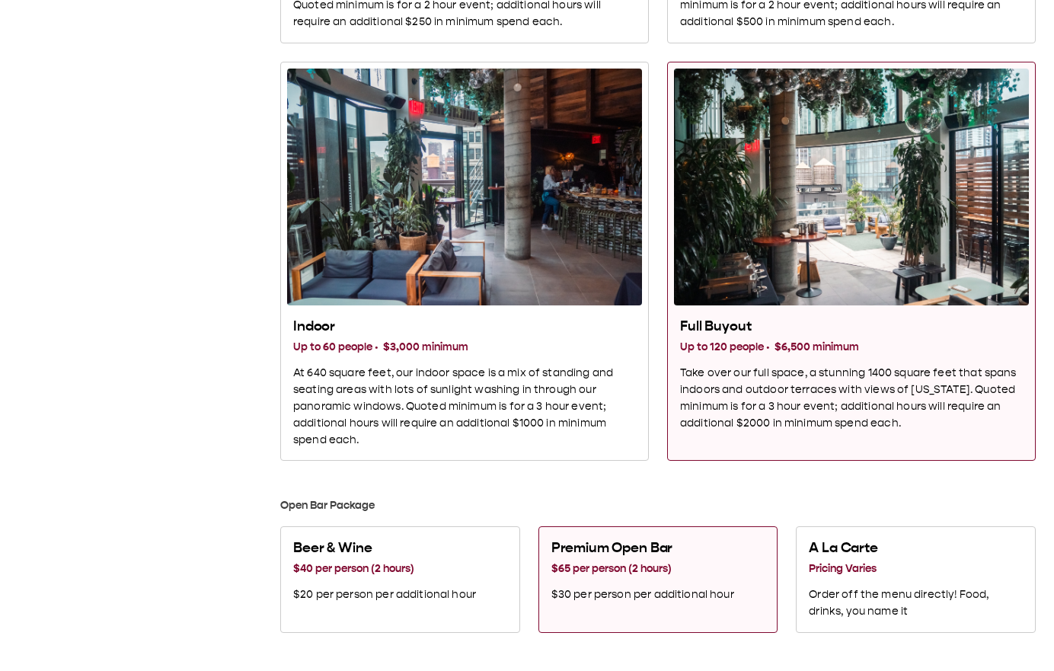
click at [753, 284] on div "Full Buyout" at bounding box center [851, 187] width 355 height 237
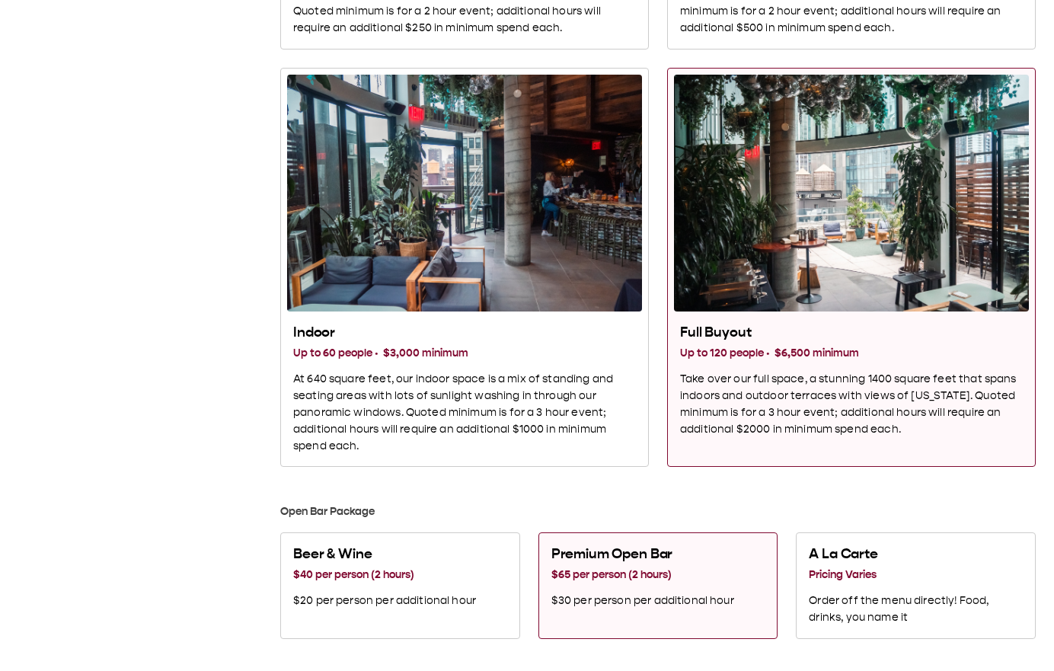
scroll to position [146, 0]
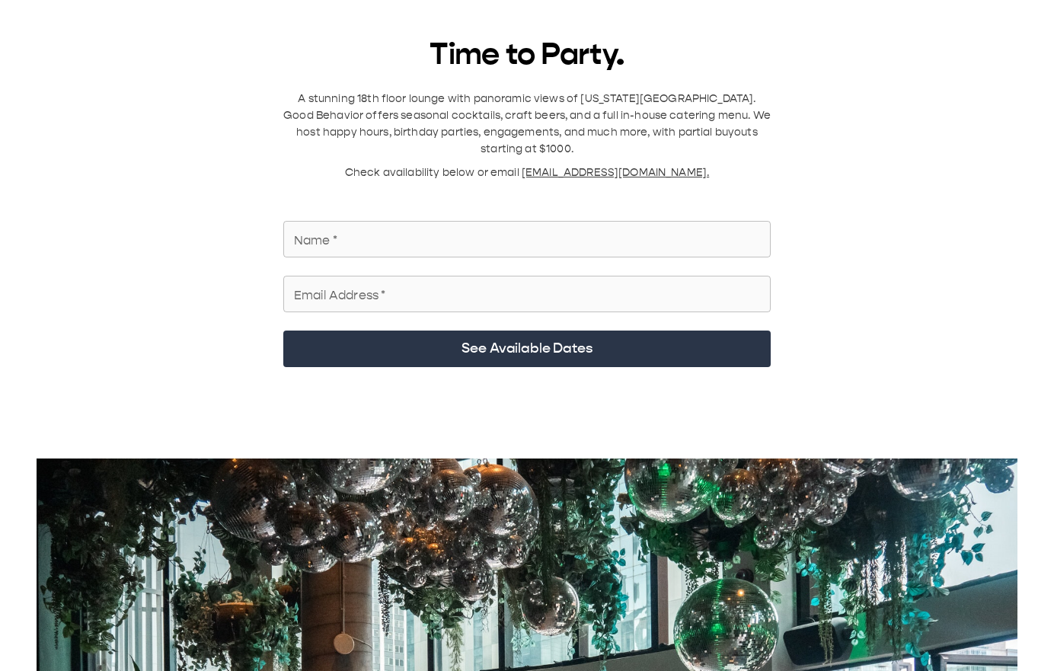
click at [390, 114] on input "Name   *" at bounding box center [527, 239] width 488 height 43
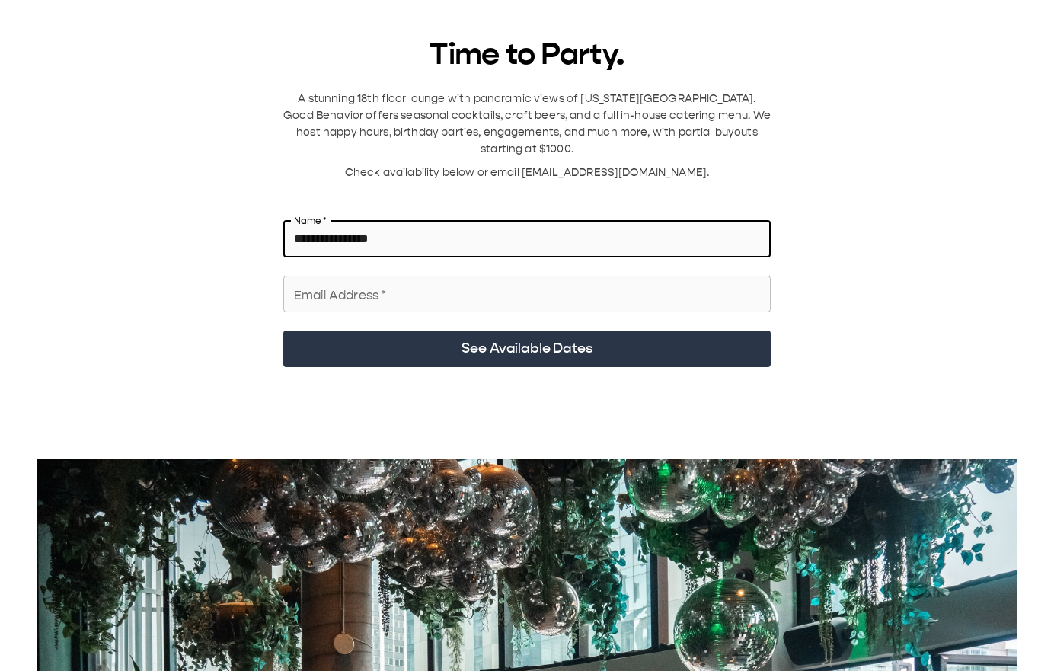
type input "**********"
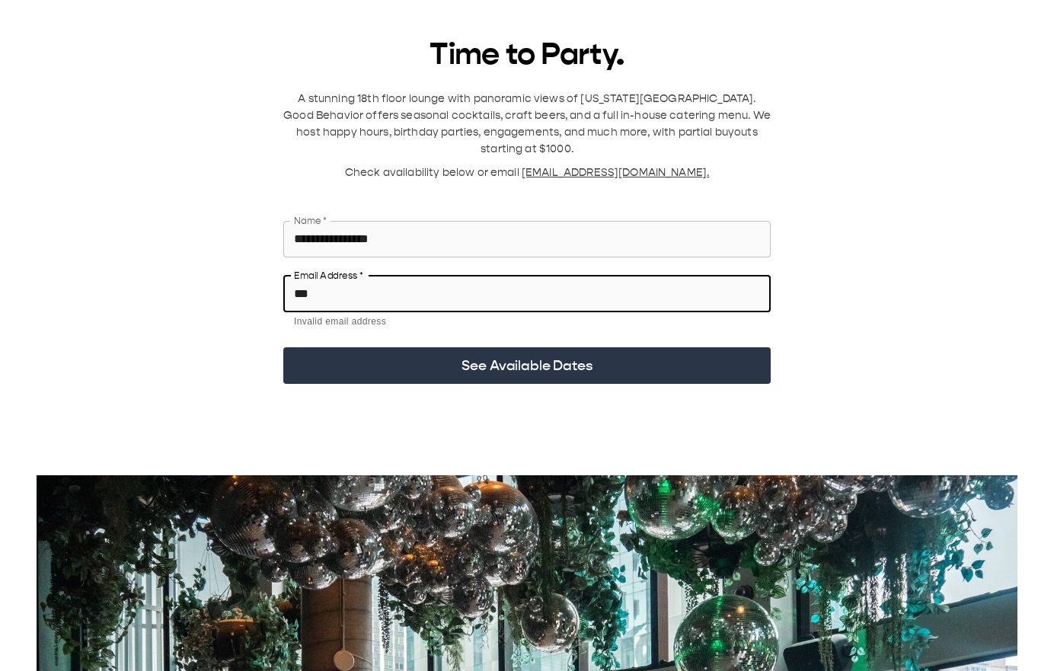
type input "**********"
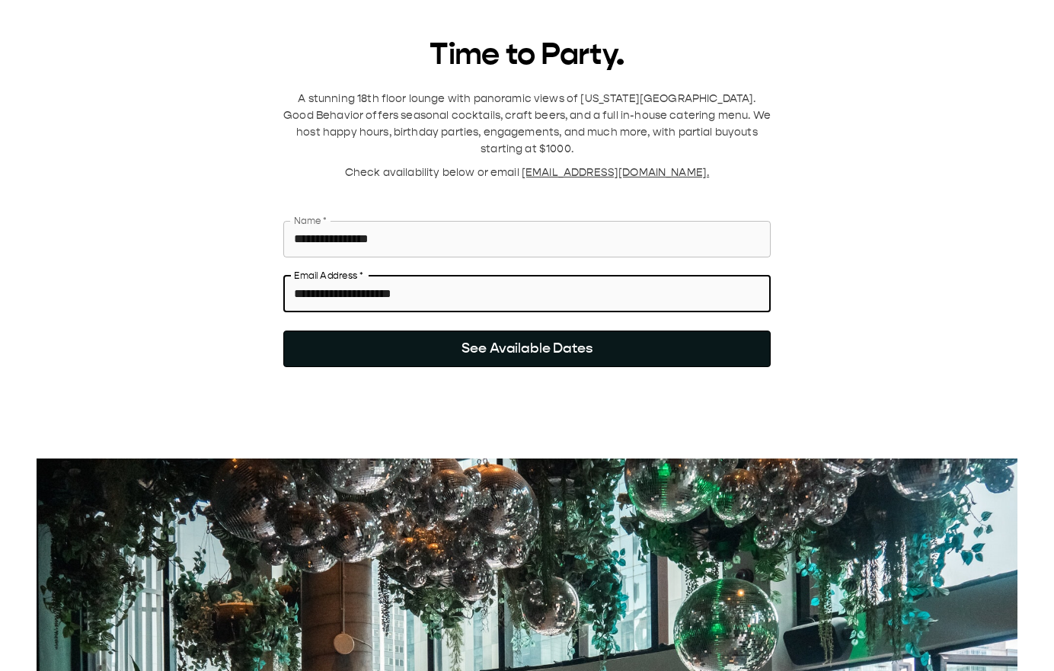
click at [454, 114] on button "See Available Dates" at bounding box center [527, 349] width 488 height 37
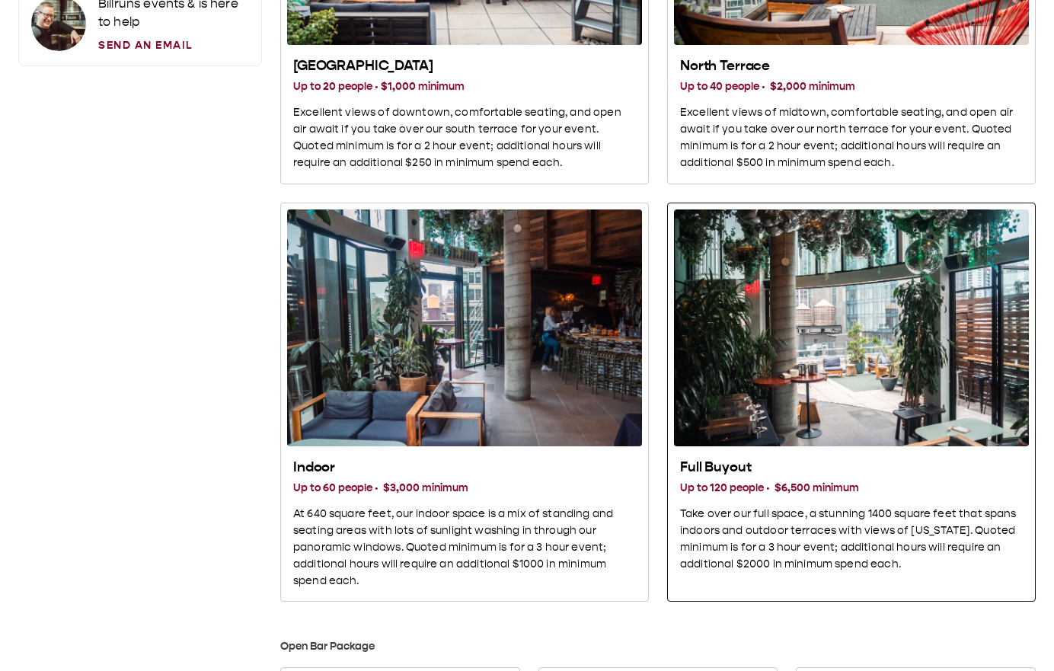
click at [794, 114] on div "Full Buyout" at bounding box center [851, 328] width 355 height 237
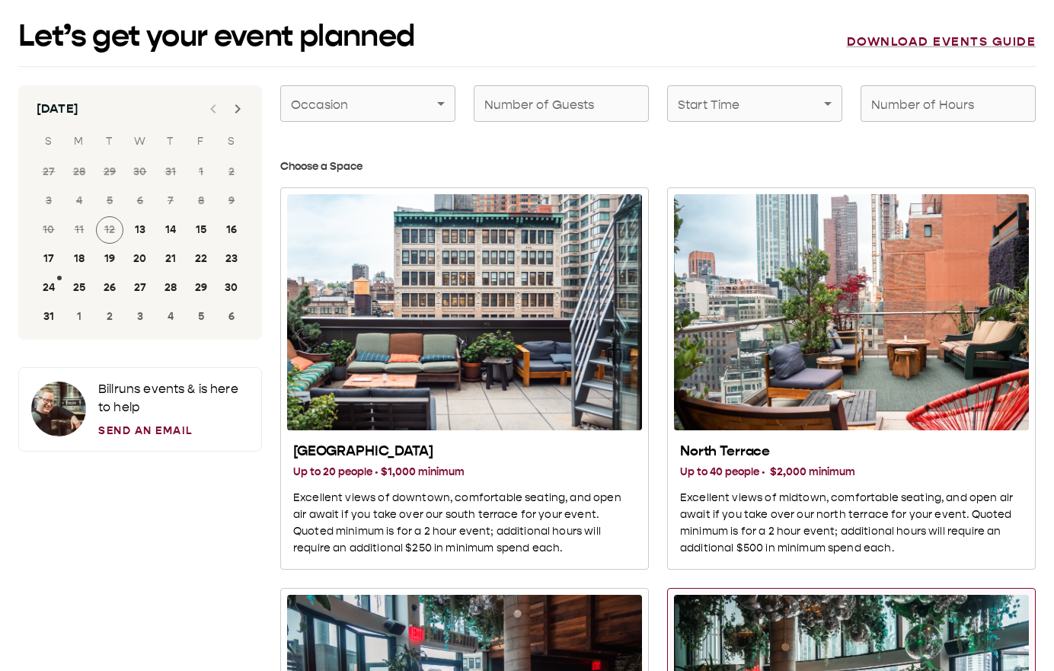
click at [613, 114] on input "Number of Guests" at bounding box center [561, 103] width 175 height 43
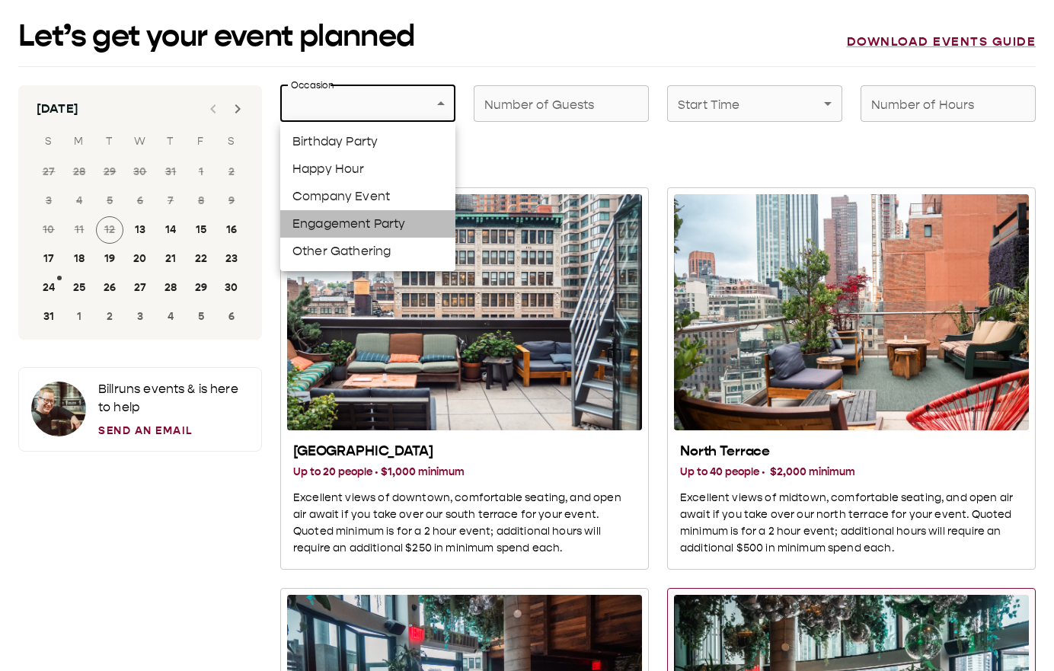
click at [386, 114] on li "Engagement Party" at bounding box center [367, 223] width 175 height 27
type input "**********"
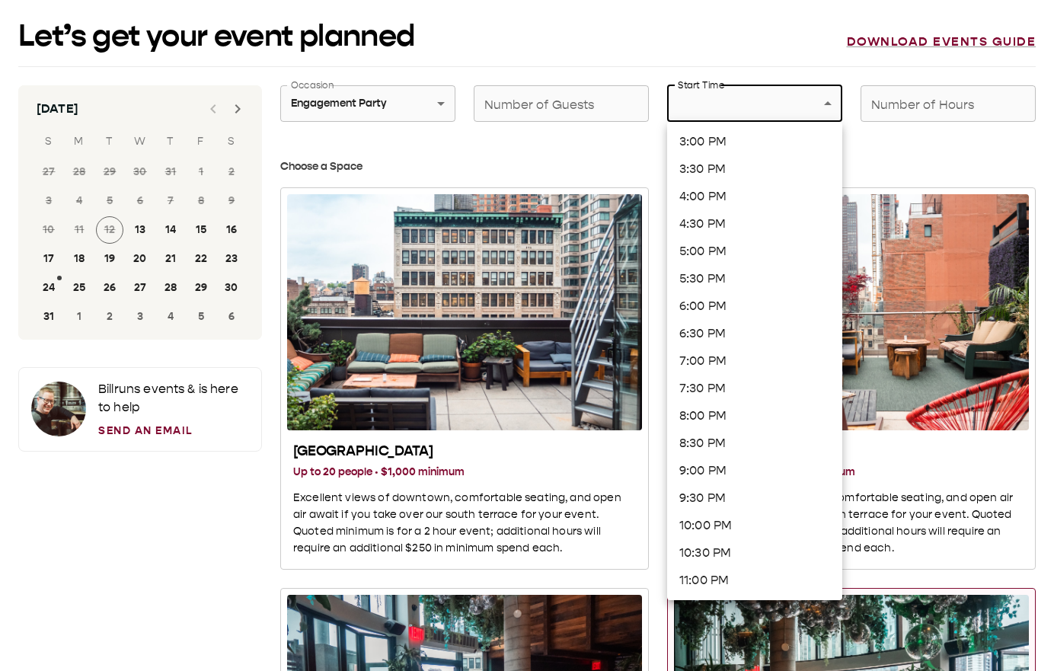
click at [743, 114] on li "6:00 PM" at bounding box center [754, 306] width 175 height 27
type input "*******"
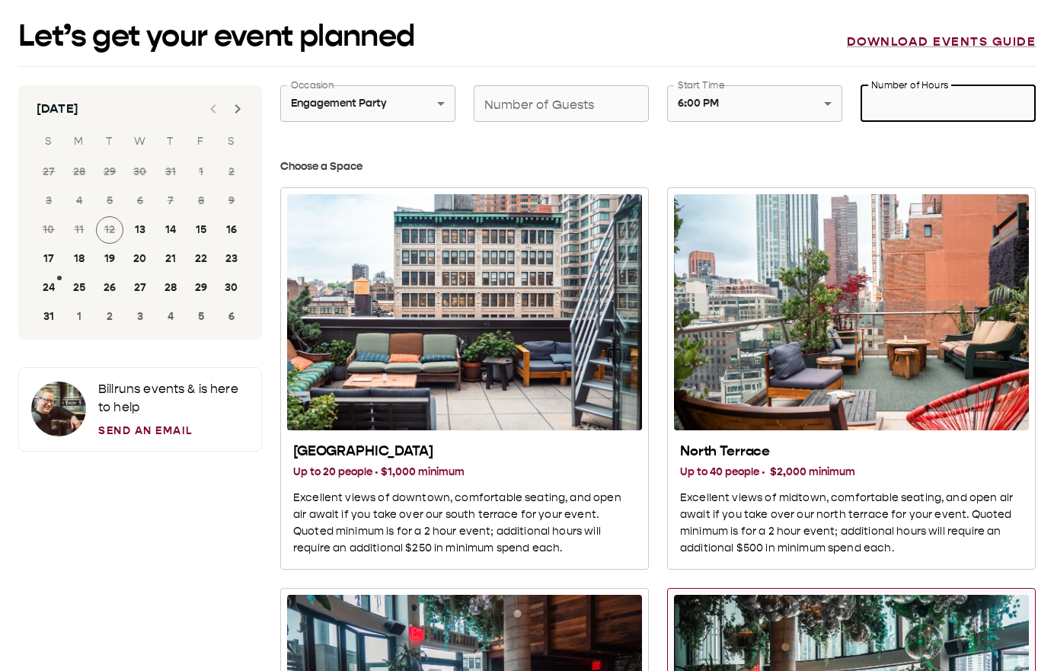
click at [904, 106] on input "Number of Hours" at bounding box center [948, 103] width 175 height 43
type input "*"
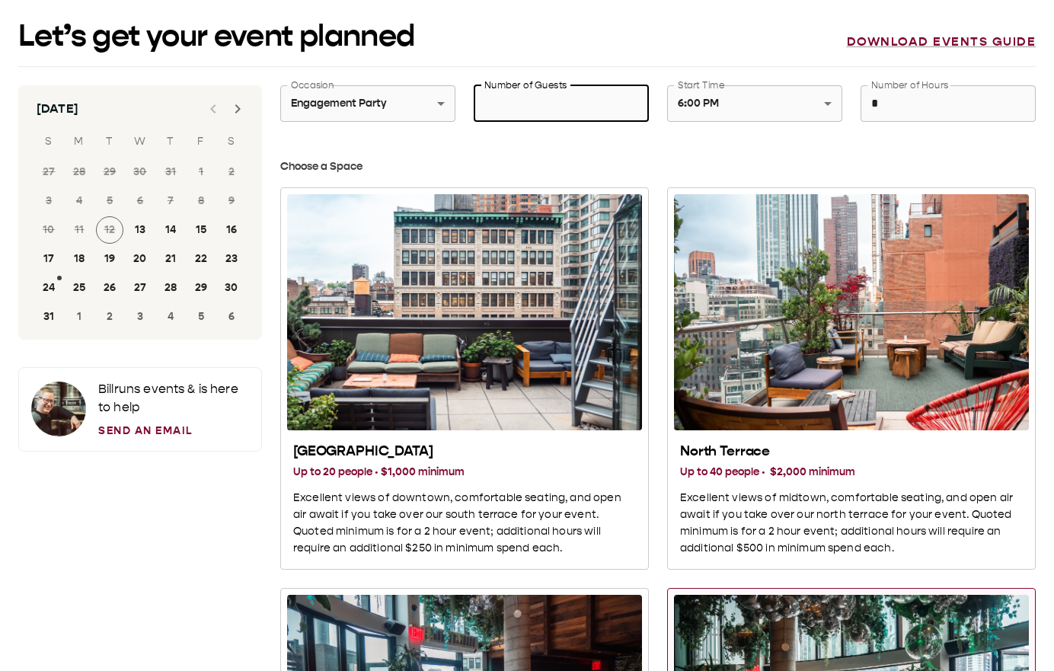
click at [574, 102] on input "Number of Guests" at bounding box center [561, 103] width 175 height 43
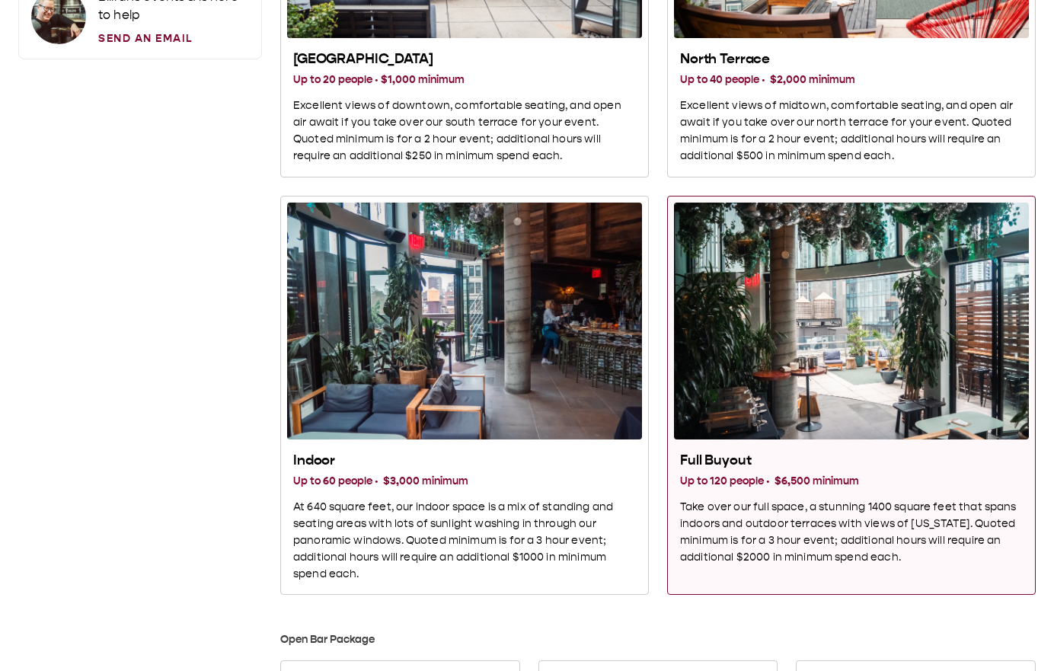
scroll to position [397, 0]
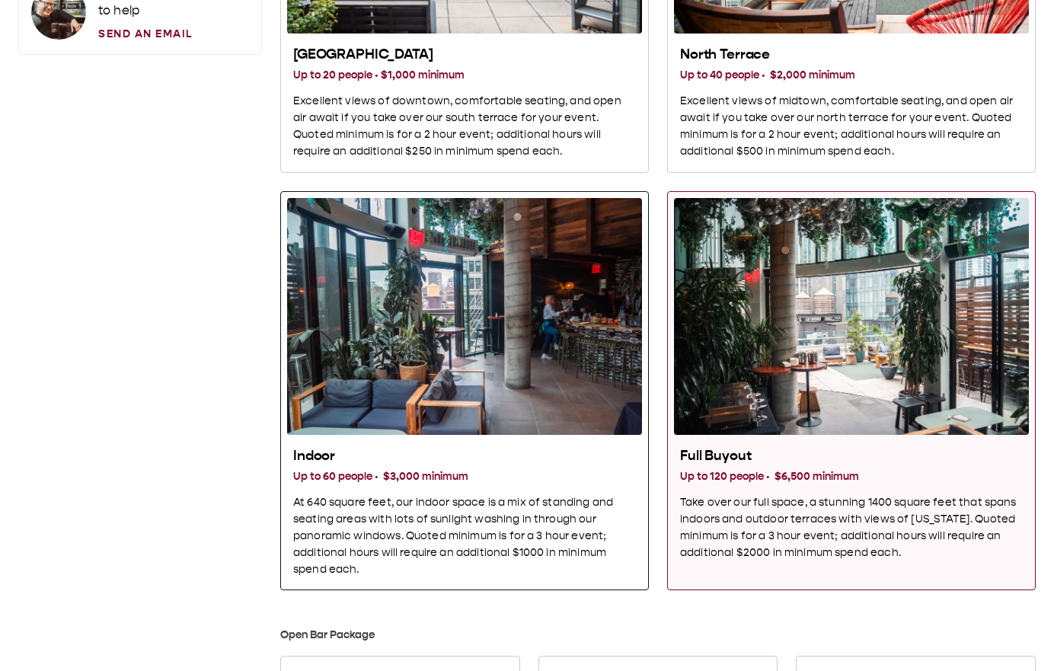
click at [550, 114] on div "Indoor" at bounding box center [464, 316] width 355 height 237
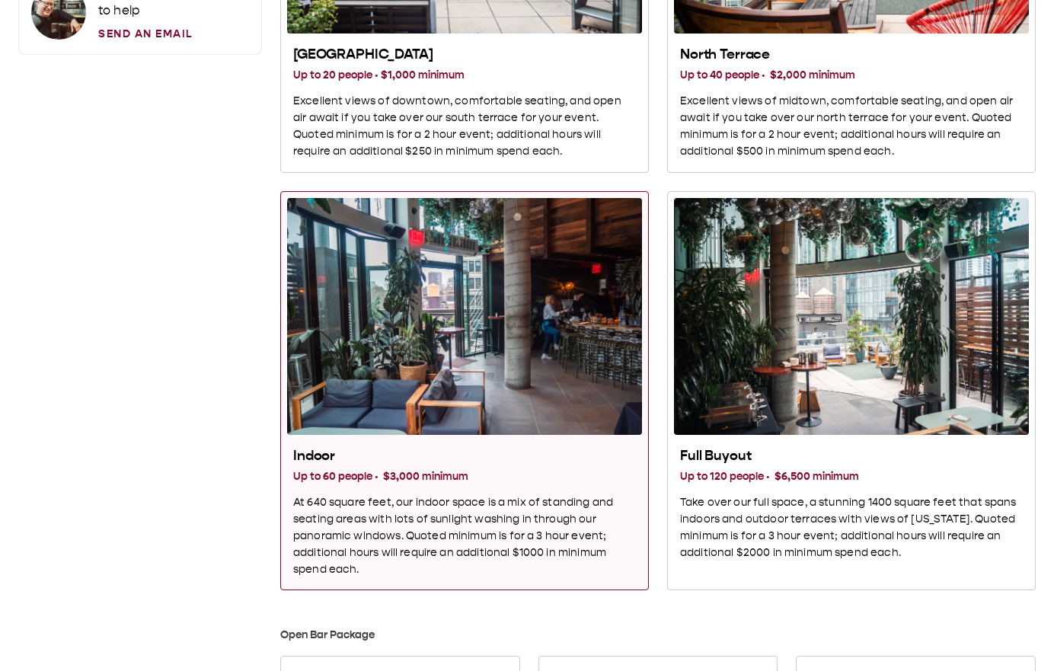
click at [550, 114] on div "Indoor" at bounding box center [464, 316] width 355 height 237
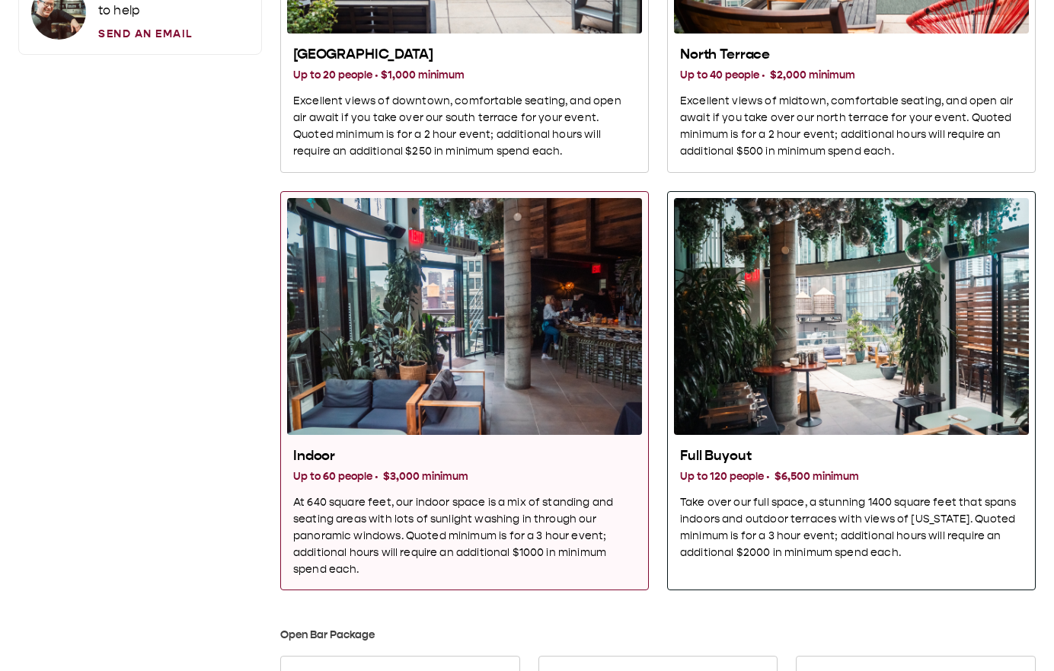
click at [863, 114] on div "Full Buyout" at bounding box center [851, 316] width 355 height 237
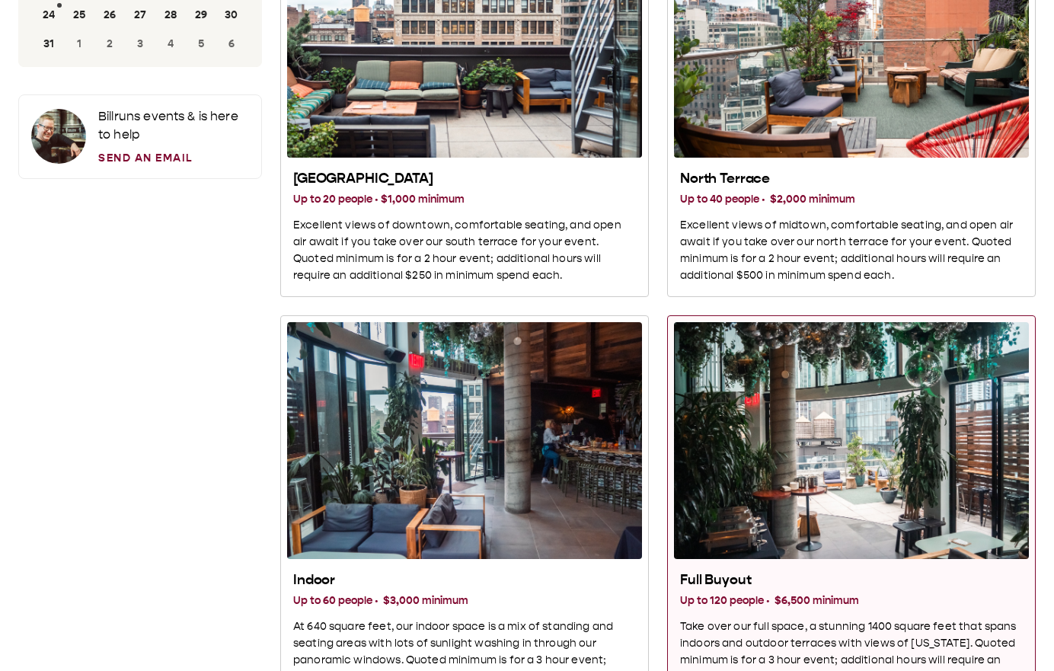
scroll to position [238, 0]
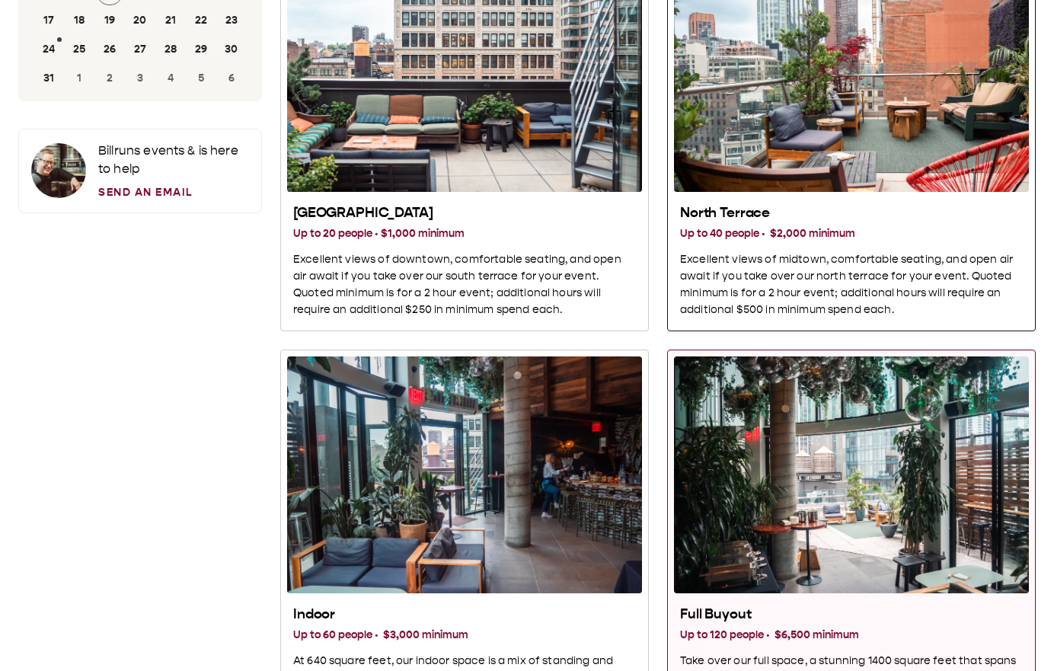
click at [943, 114] on div "North Terrace Up to 40 people · $2,000 minimum Excellent views of midtown, comf…" at bounding box center [851, 261] width 355 height 126
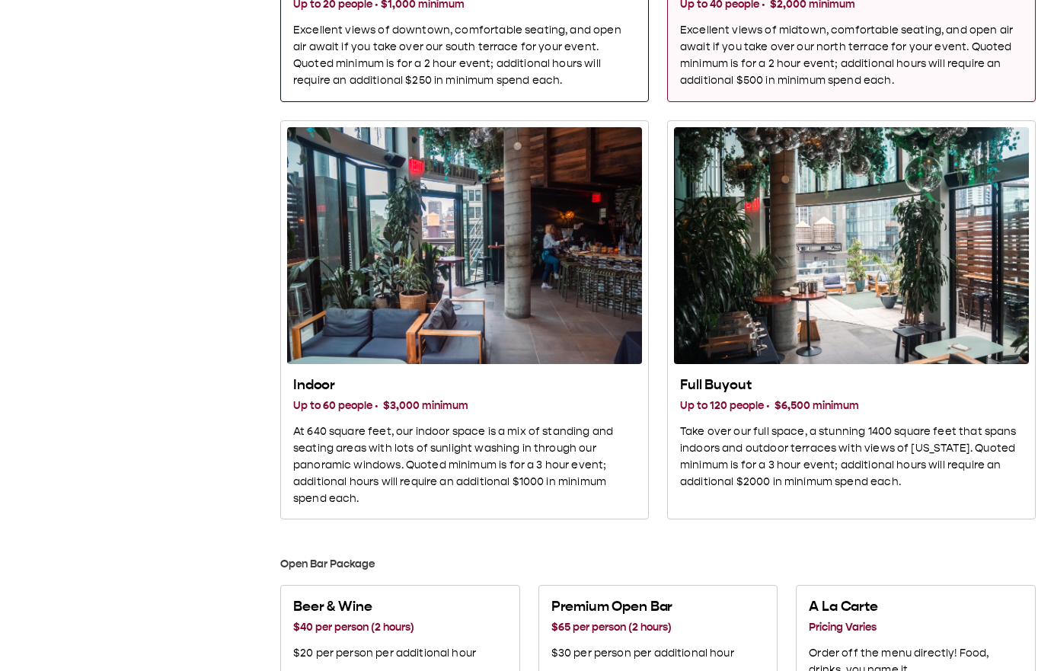
scroll to position [548, 0]
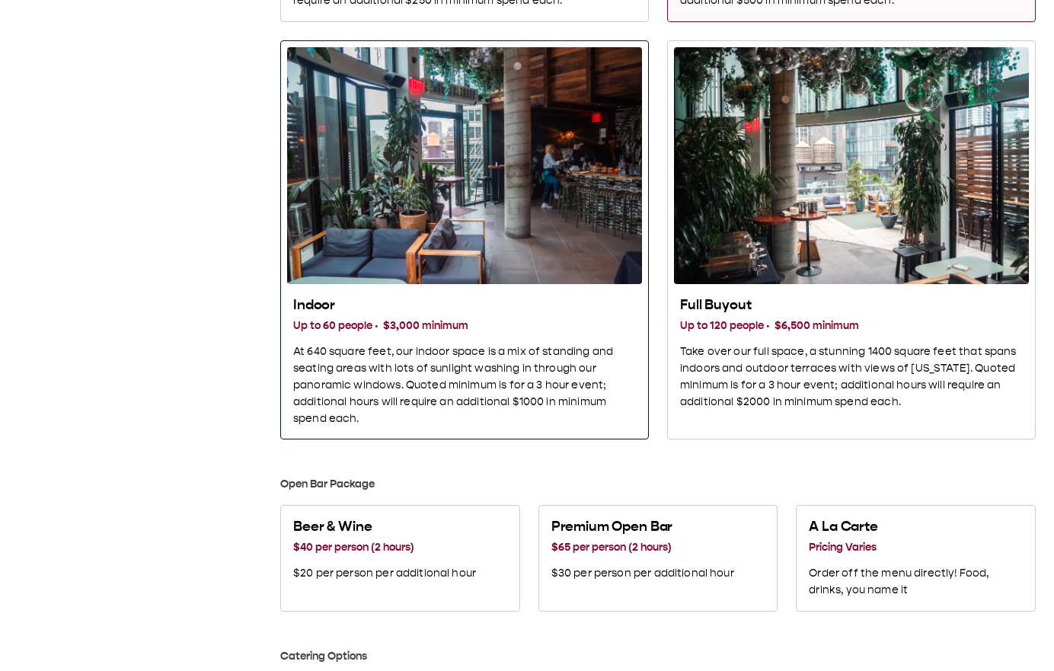
click at [507, 114] on div "Indoor" at bounding box center [464, 165] width 355 height 237
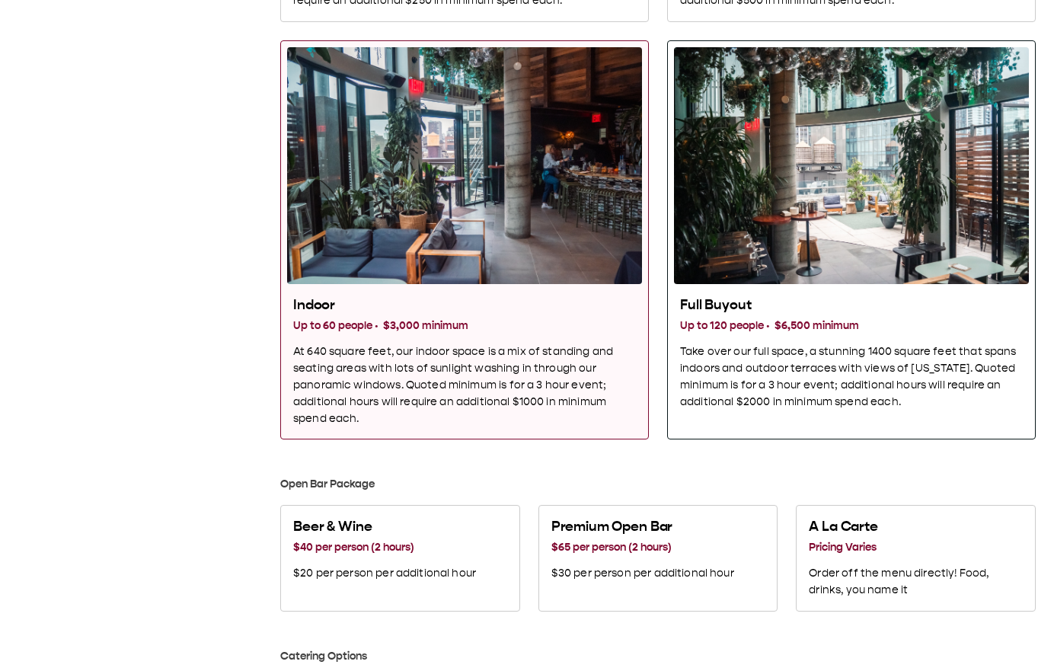
click at [783, 114] on div "Full Buyout" at bounding box center [851, 165] width 355 height 237
